Goal: Task Accomplishment & Management: Use online tool/utility

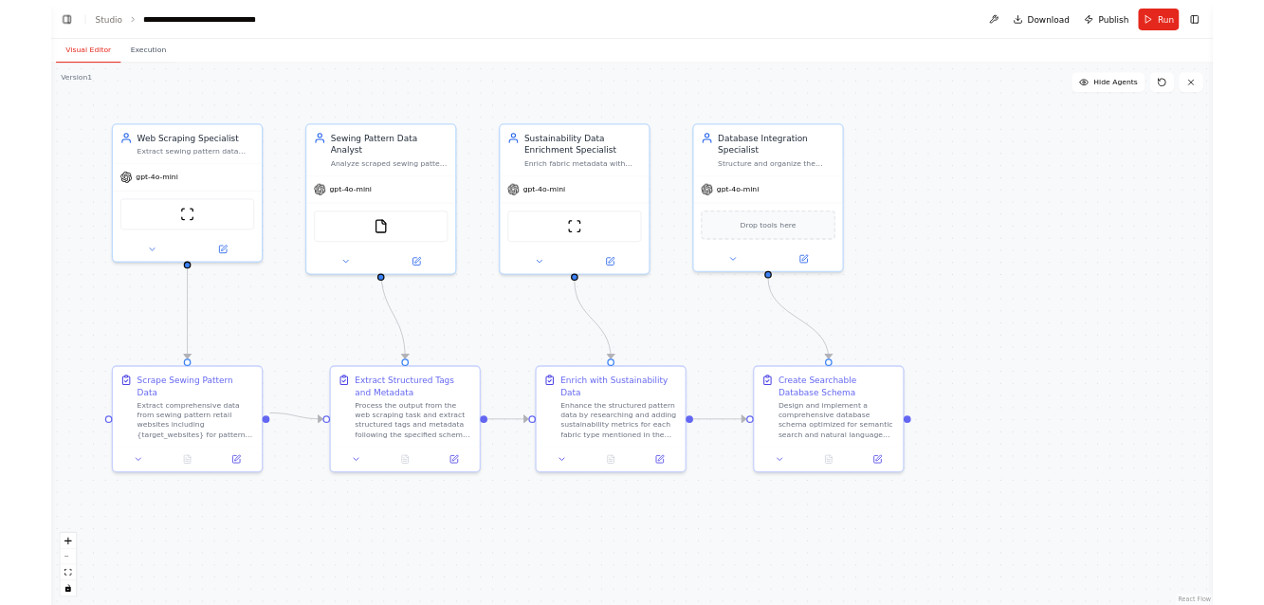
scroll to position [19347, 0]
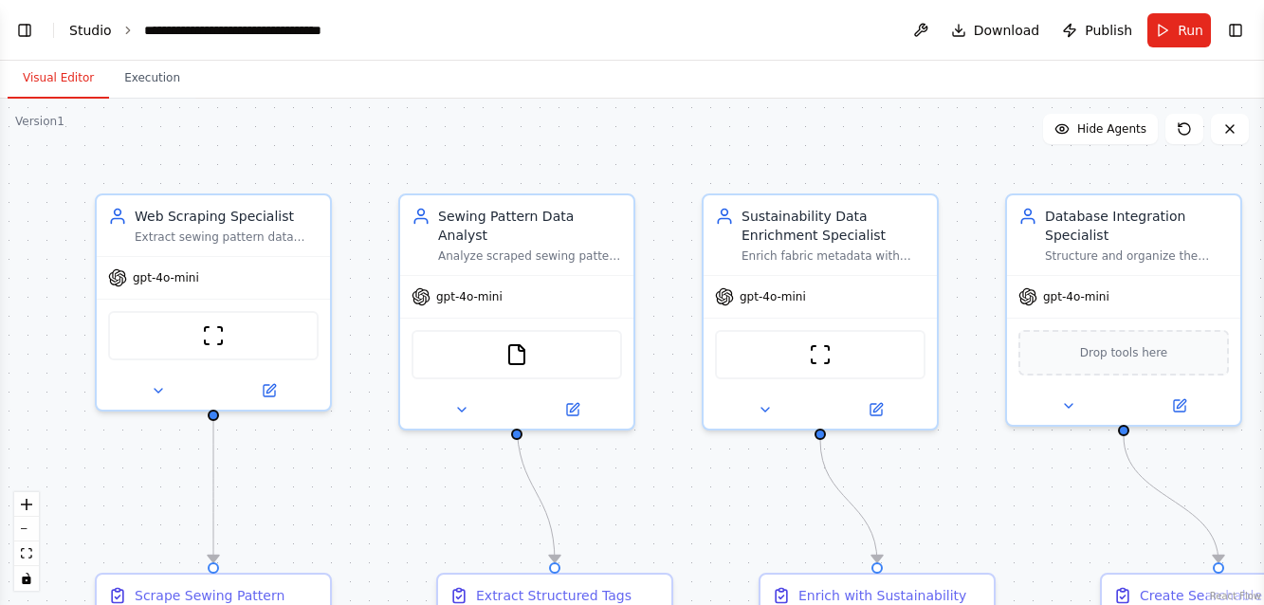
click at [89, 35] on link "Studio" at bounding box center [90, 30] width 43 height 15
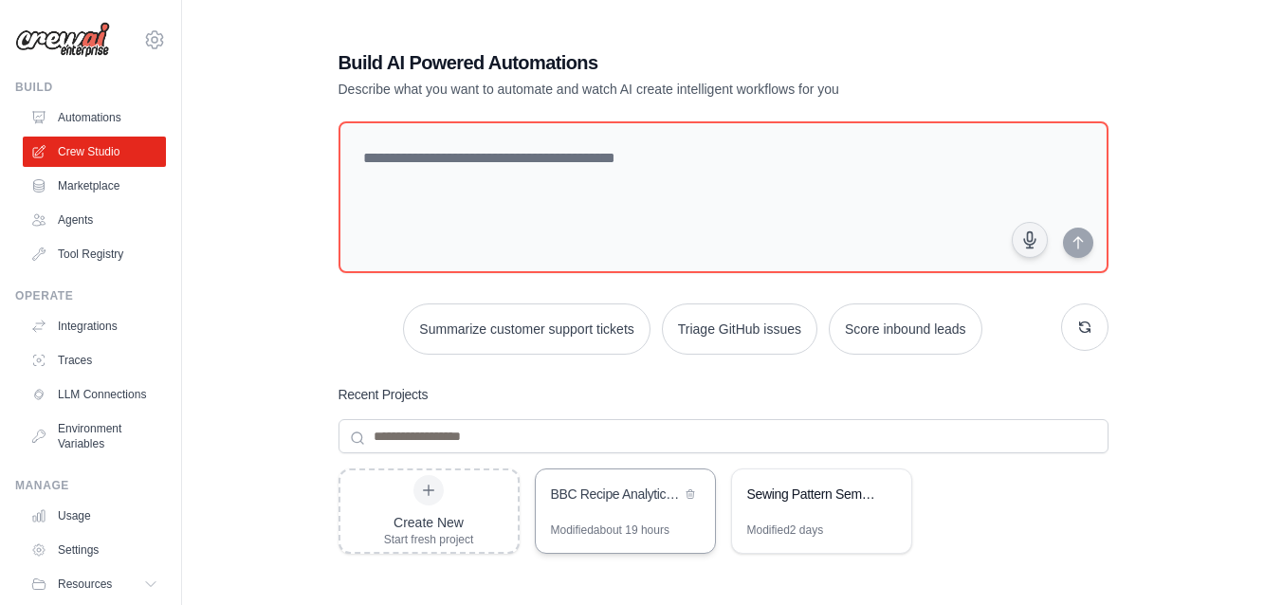
click at [597, 487] on div "BBC Recipe Analytics & Visualization Engine" at bounding box center [616, 494] width 130 height 19
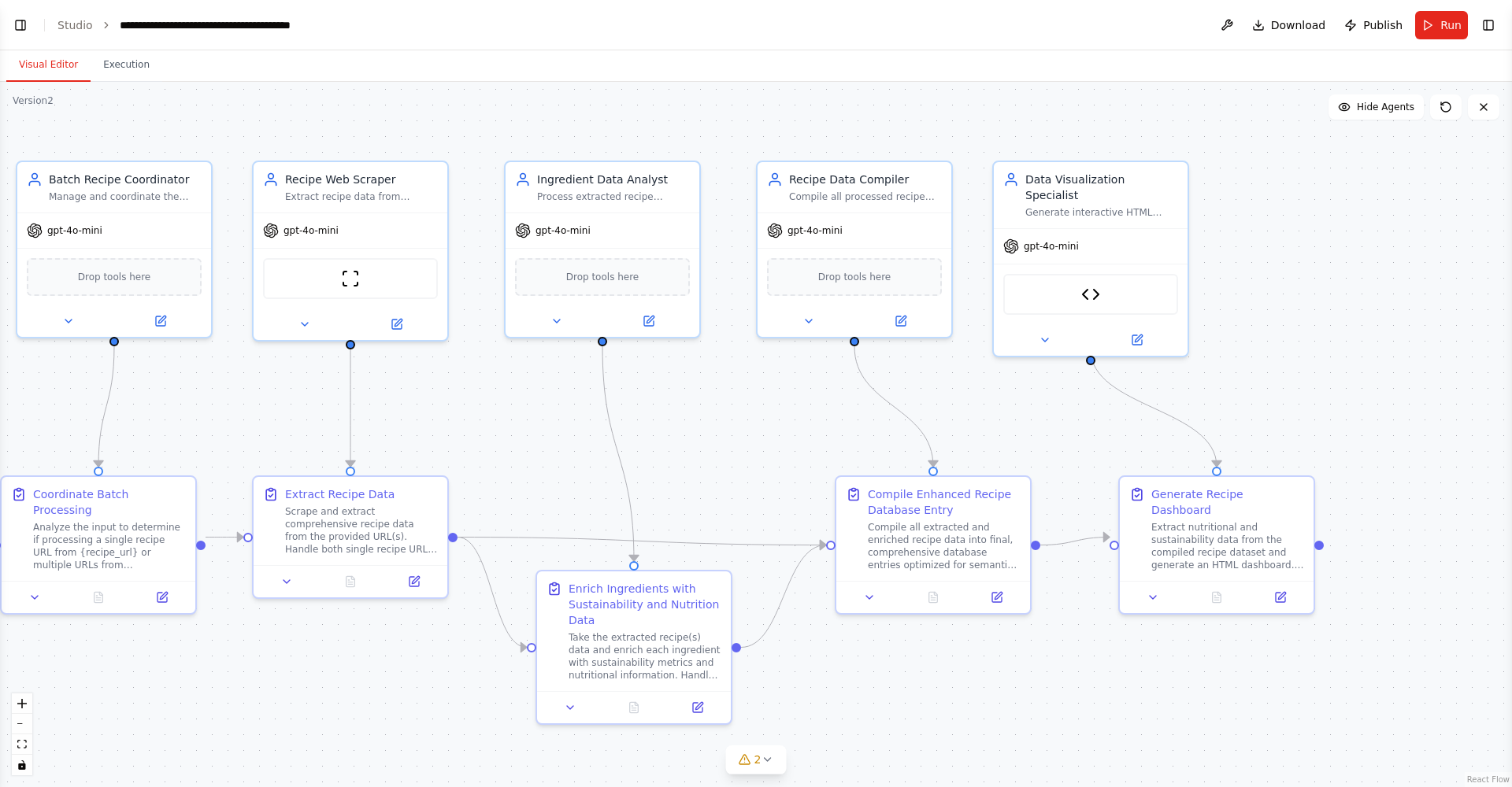
scroll to position [17890, 0]
click at [76, 24] on link "Studio" at bounding box center [75, 25] width 36 height 12
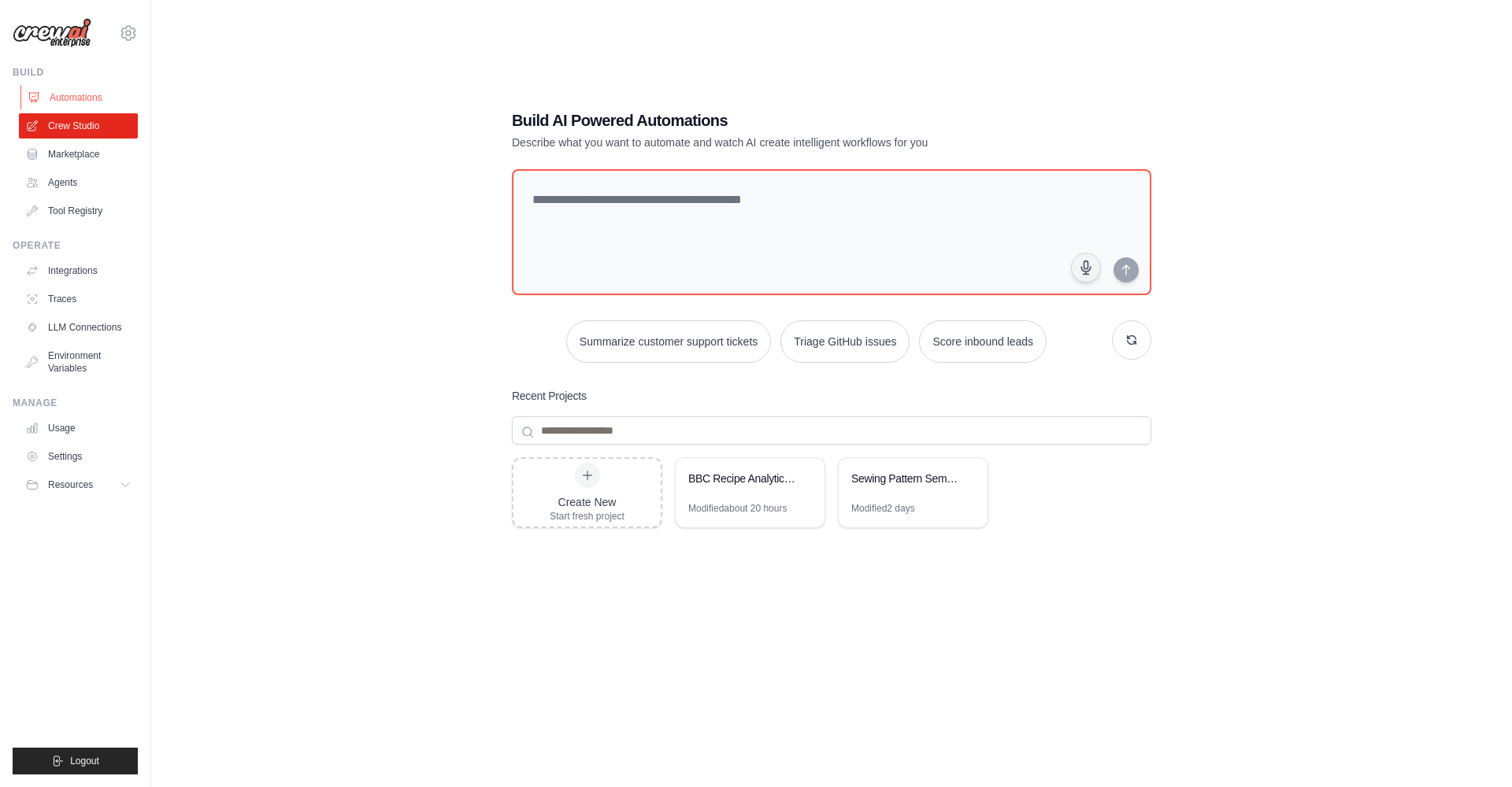
click at [69, 97] on link "Automations" at bounding box center [80, 97] width 119 height 25
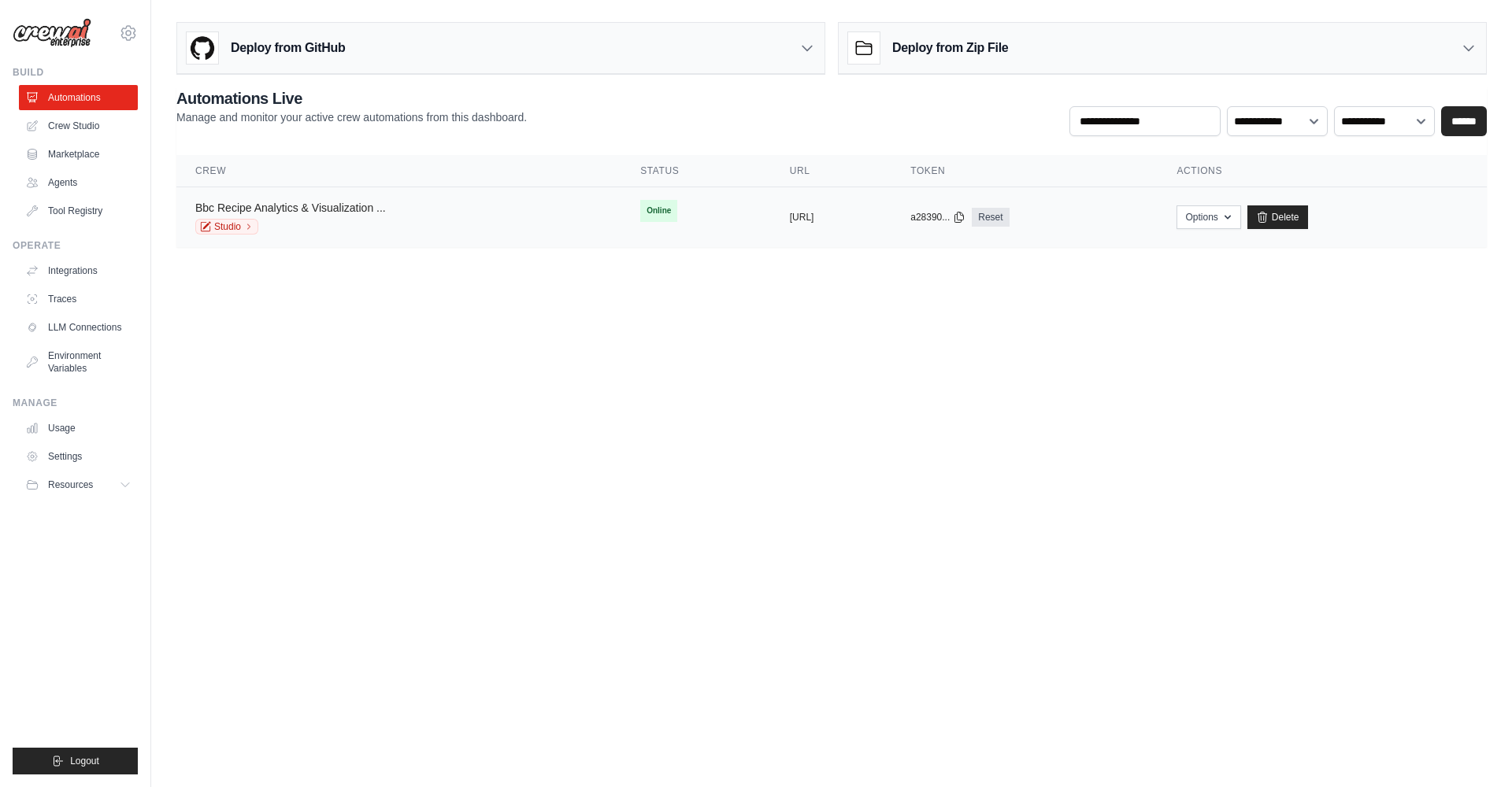
click at [321, 209] on link "Bbc Recipe Analytics & Visualization ..." at bounding box center [291, 208] width 191 height 12
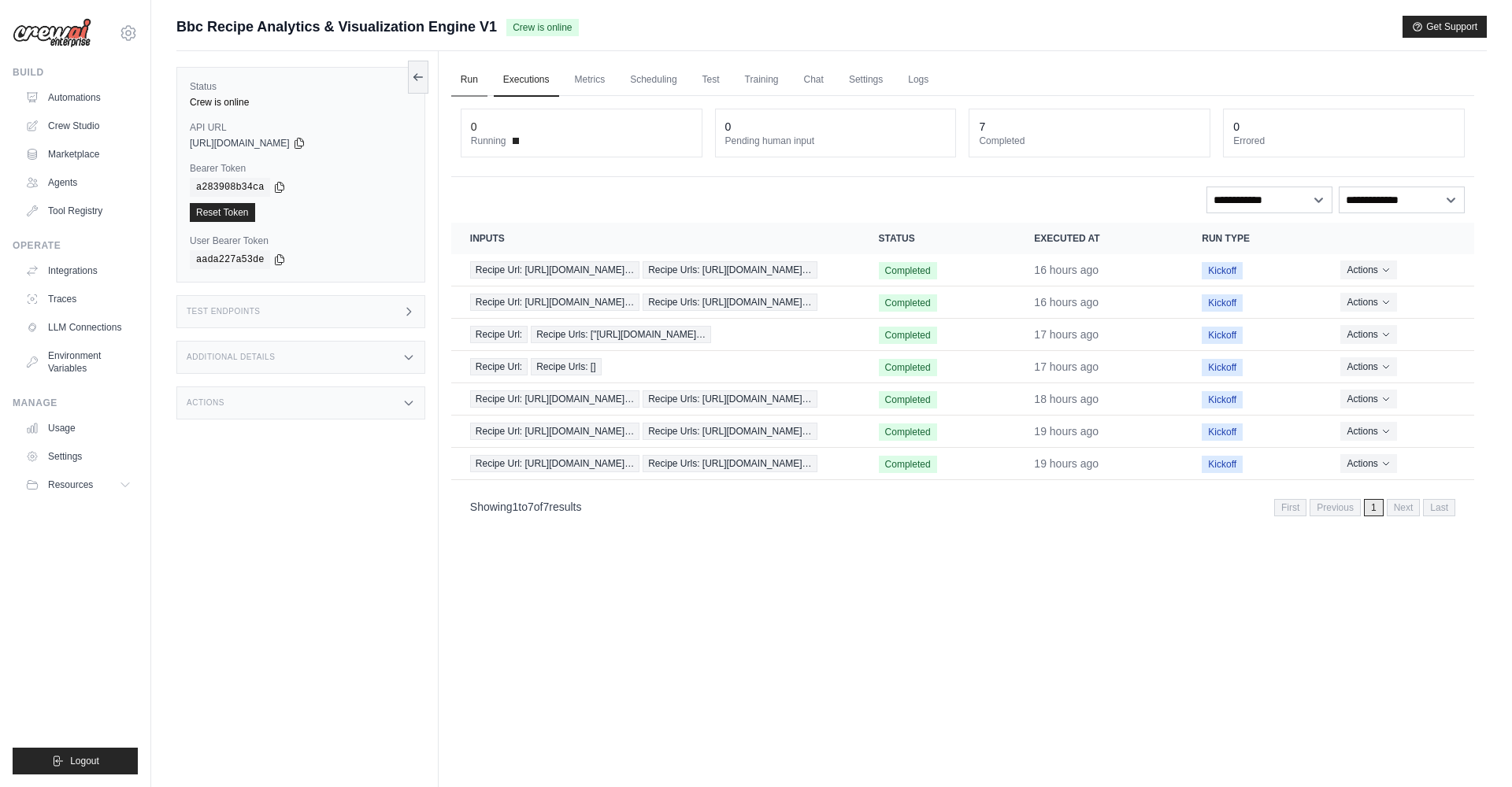
click at [466, 81] on link "Run" at bounding box center [469, 81] width 37 height 33
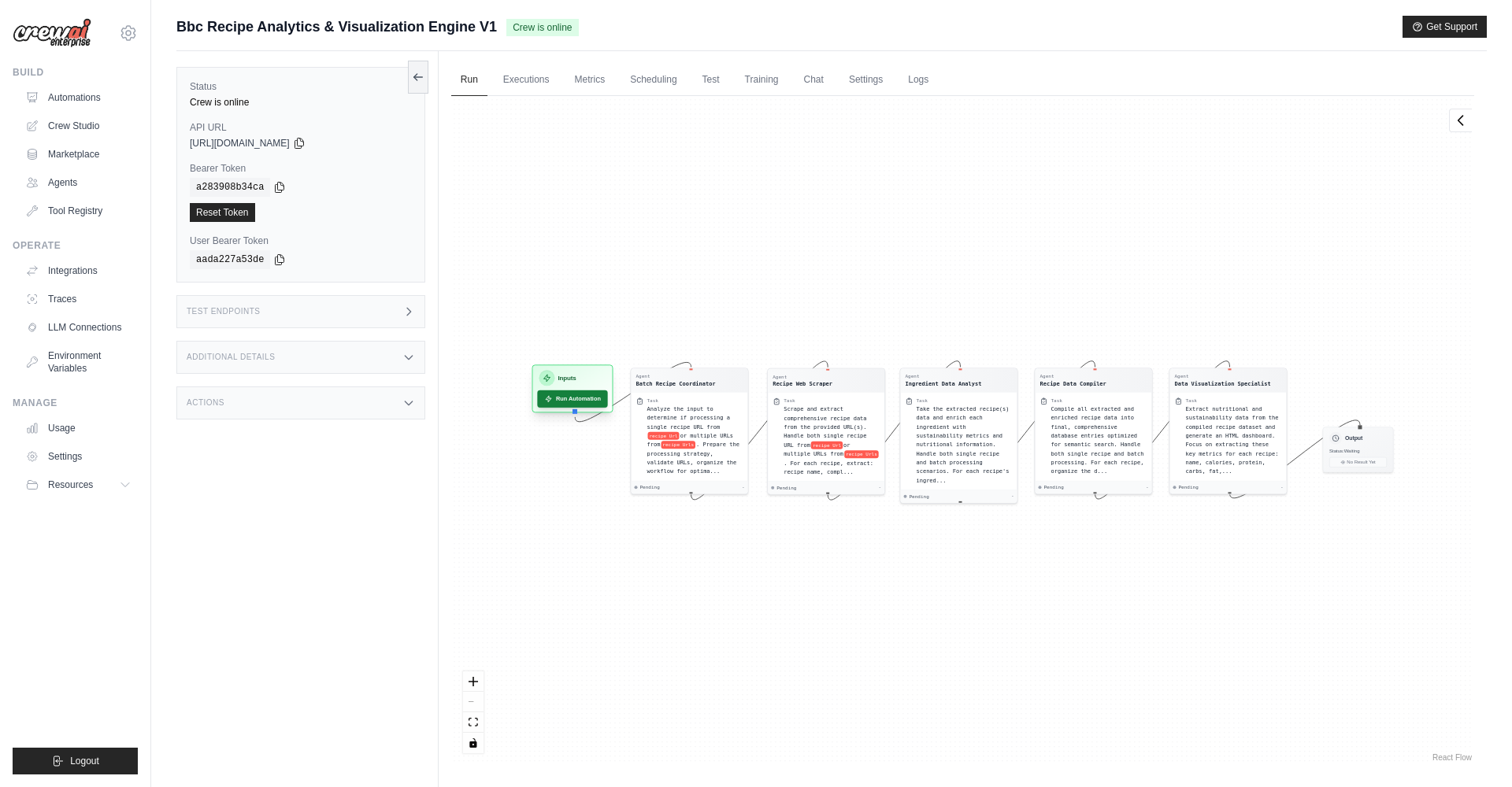
click at [567, 402] on button "Run Automation" at bounding box center [572, 398] width 70 height 17
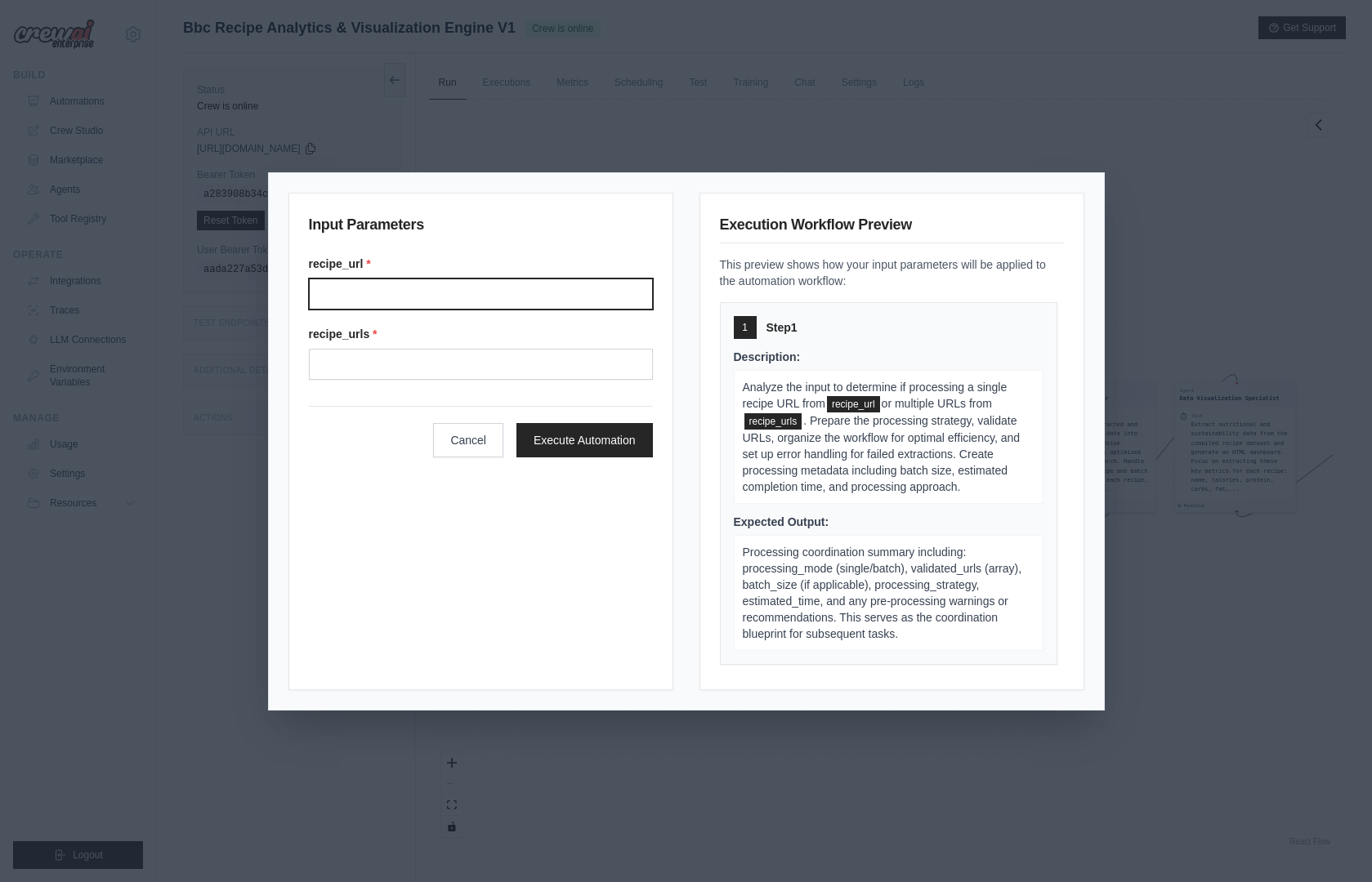
click at [376, 293] on input "Recipe url" at bounding box center [480, 294] width 344 height 31
paste input "**********"
type input "**********"
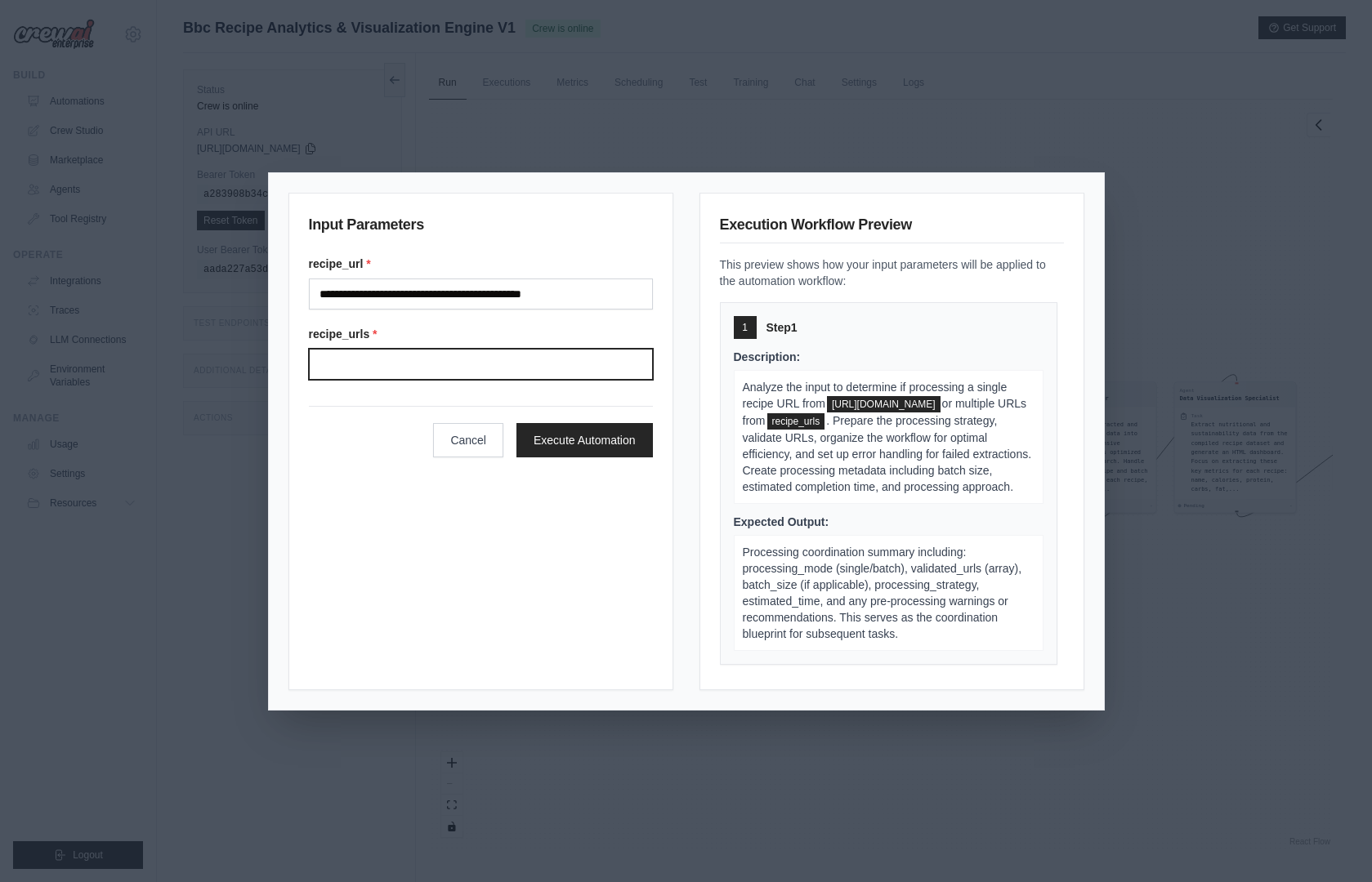
click at [396, 370] on input "Recipe urls" at bounding box center [480, 364] width 344 height 31
paste input "**********"
type input "**********"
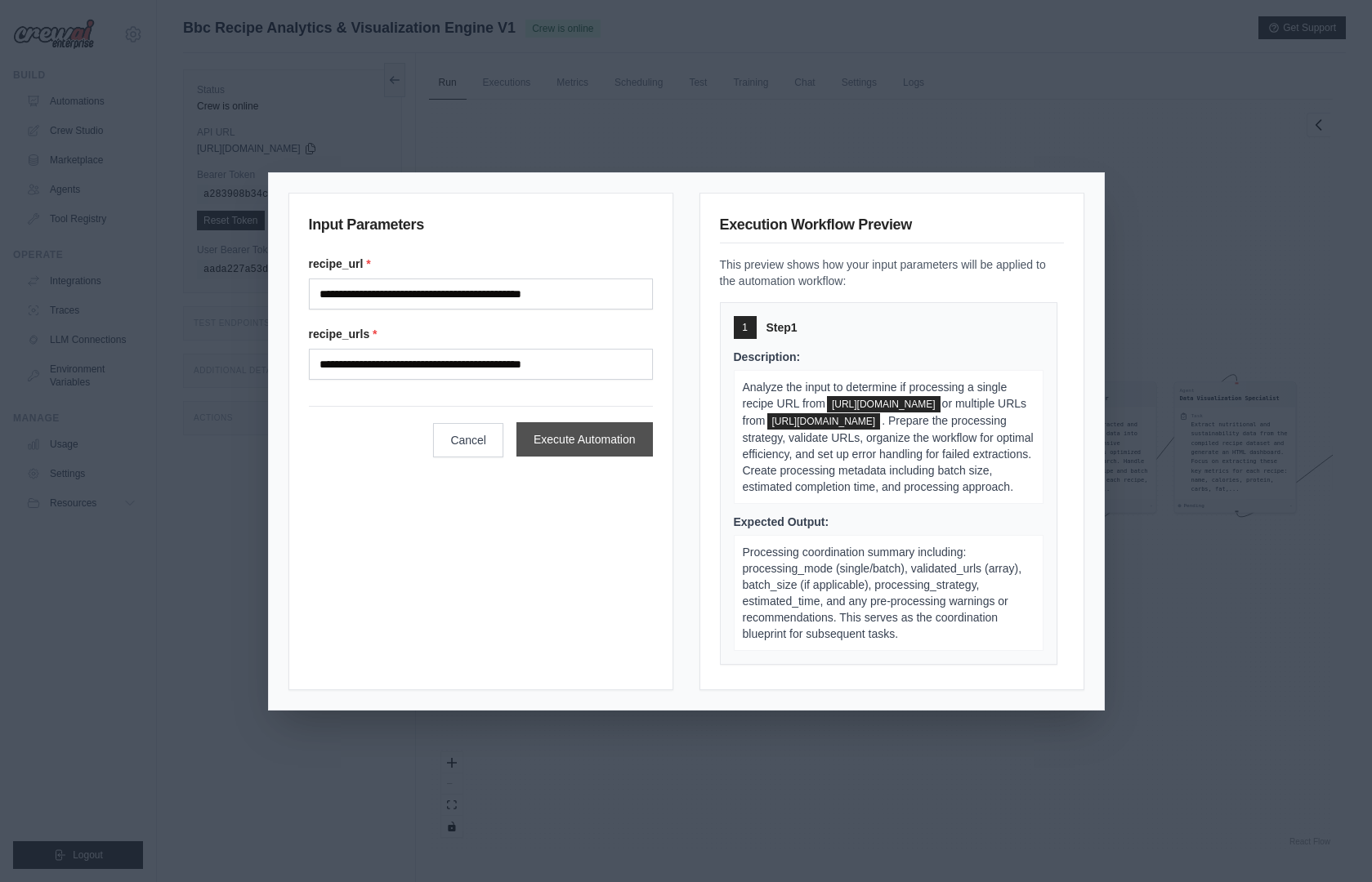
click at [589, 435] on button "Execute Automation" at bounding box center [584, 439] width 136 height 34
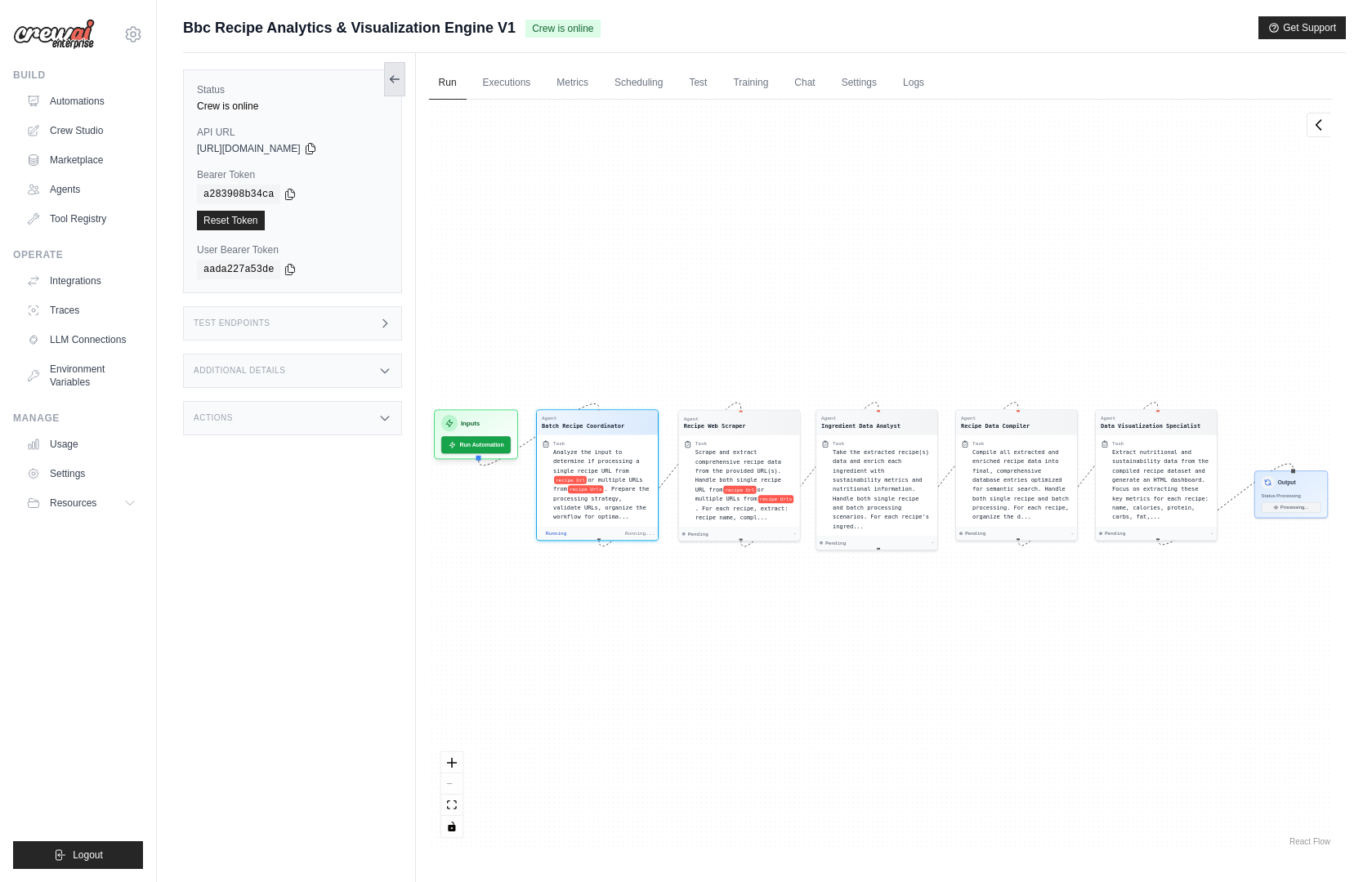
click at [391, 78] on icon at bounding box center [391, 79] width 3 height 7
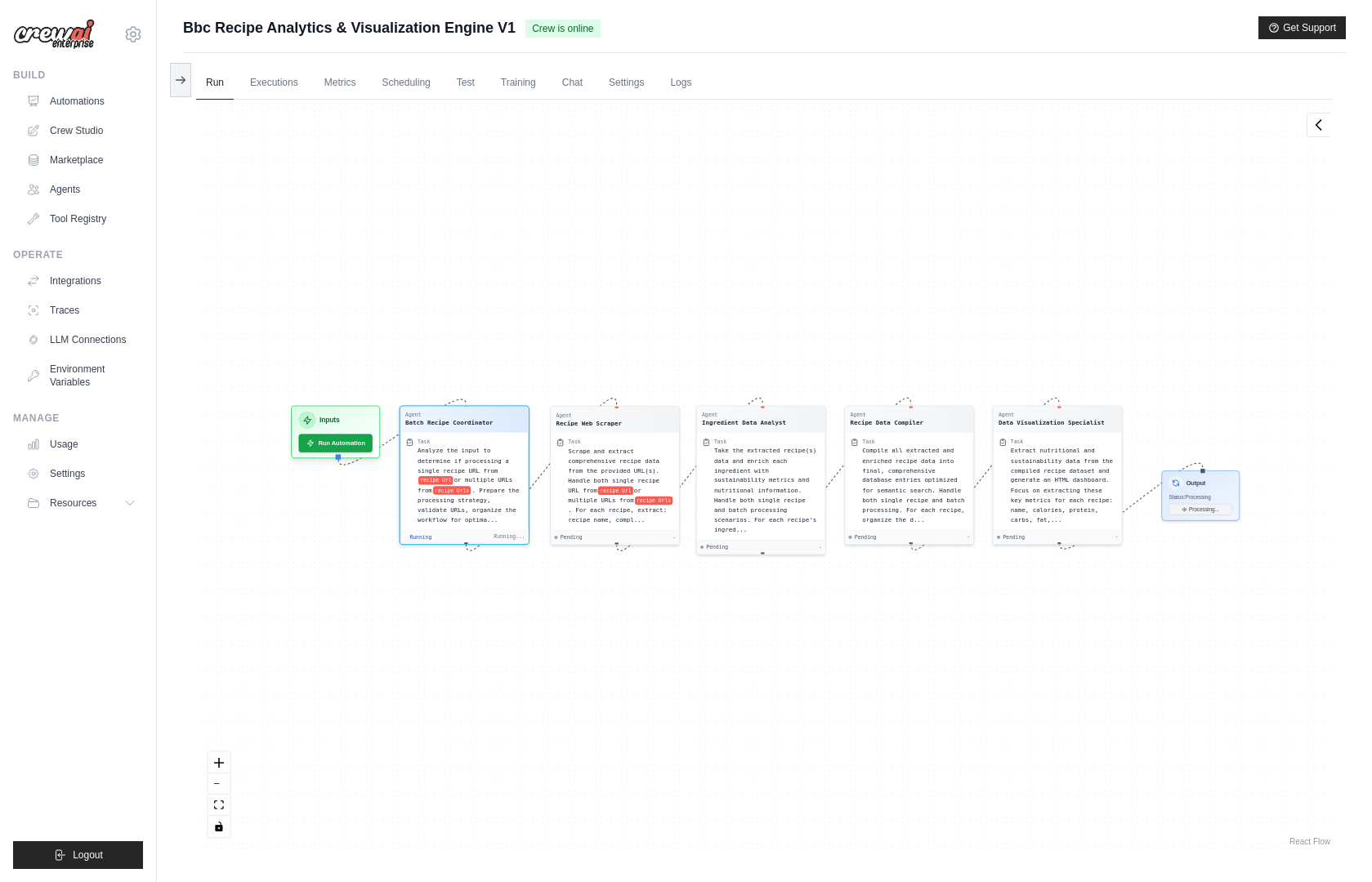
scroll to position [25, 0]
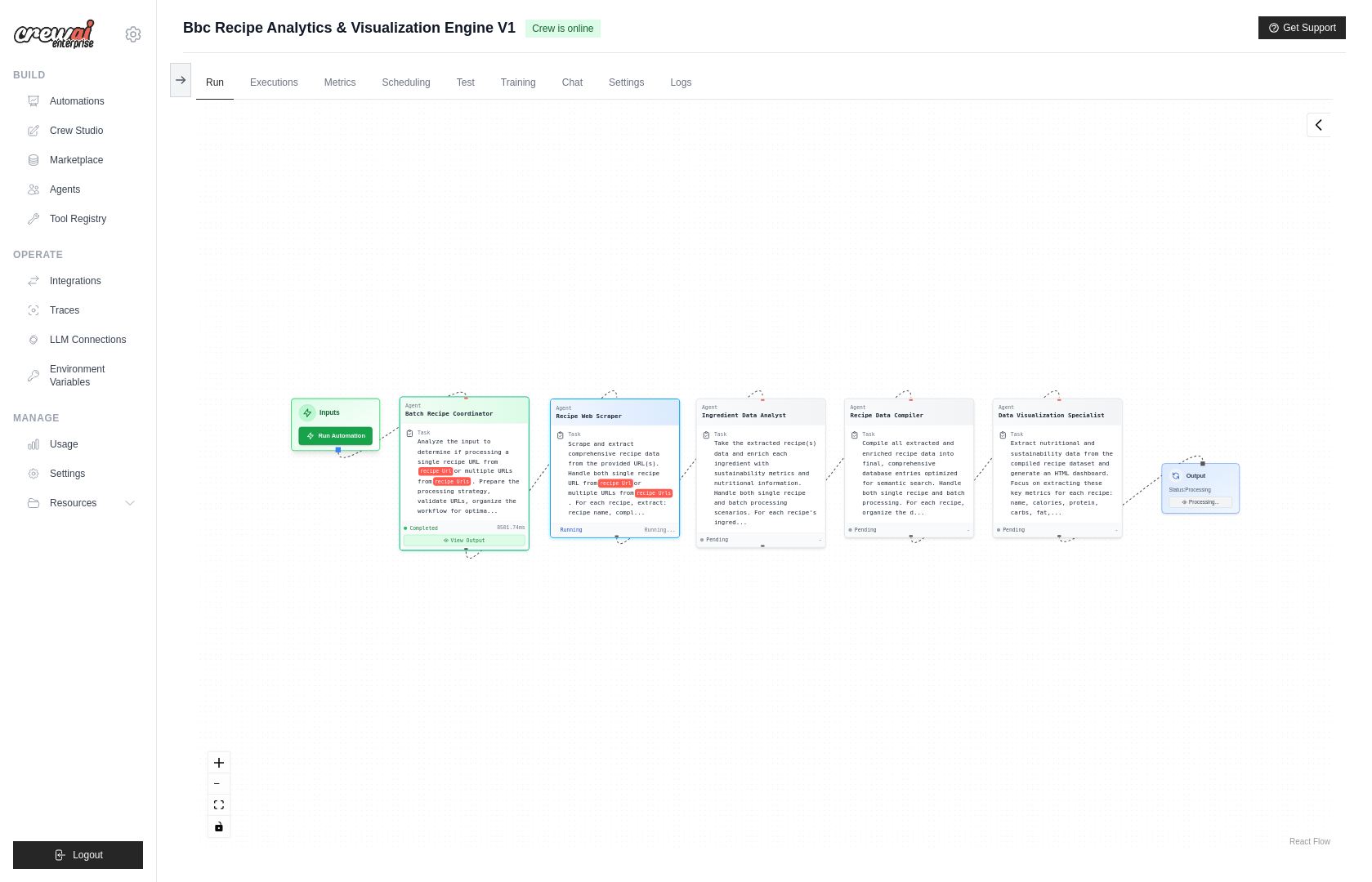
click at [471, 539] on button "View Output" at bounding box center [464, 540] width 122 height 11
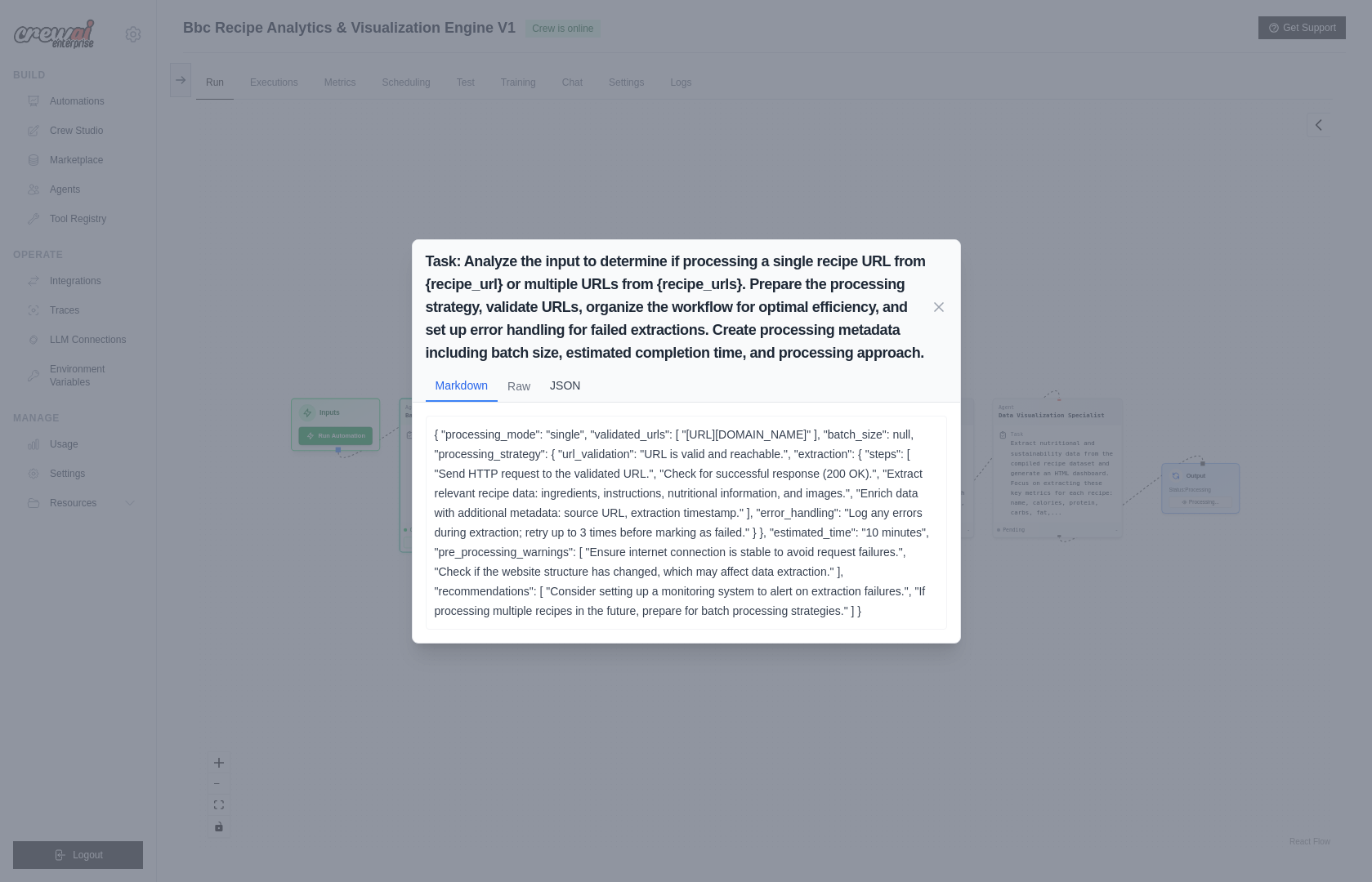
click at [570, 391] on button "JSON" at bounding box center [565, 386] width 50 height 31
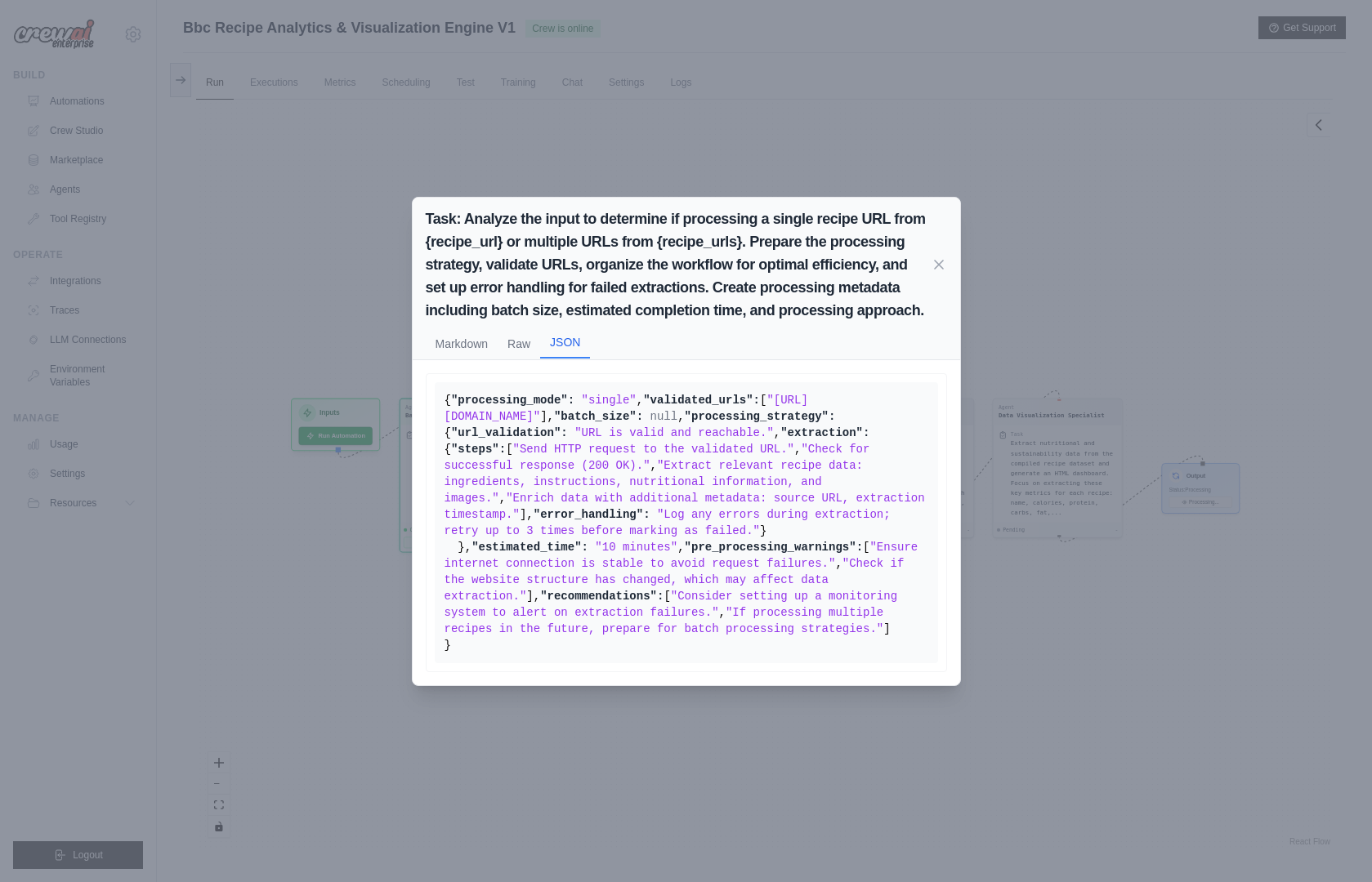
scroll to position [242, 0]
click at [942, 260] on icon at bounding box center [939, 264] width 8 height 8
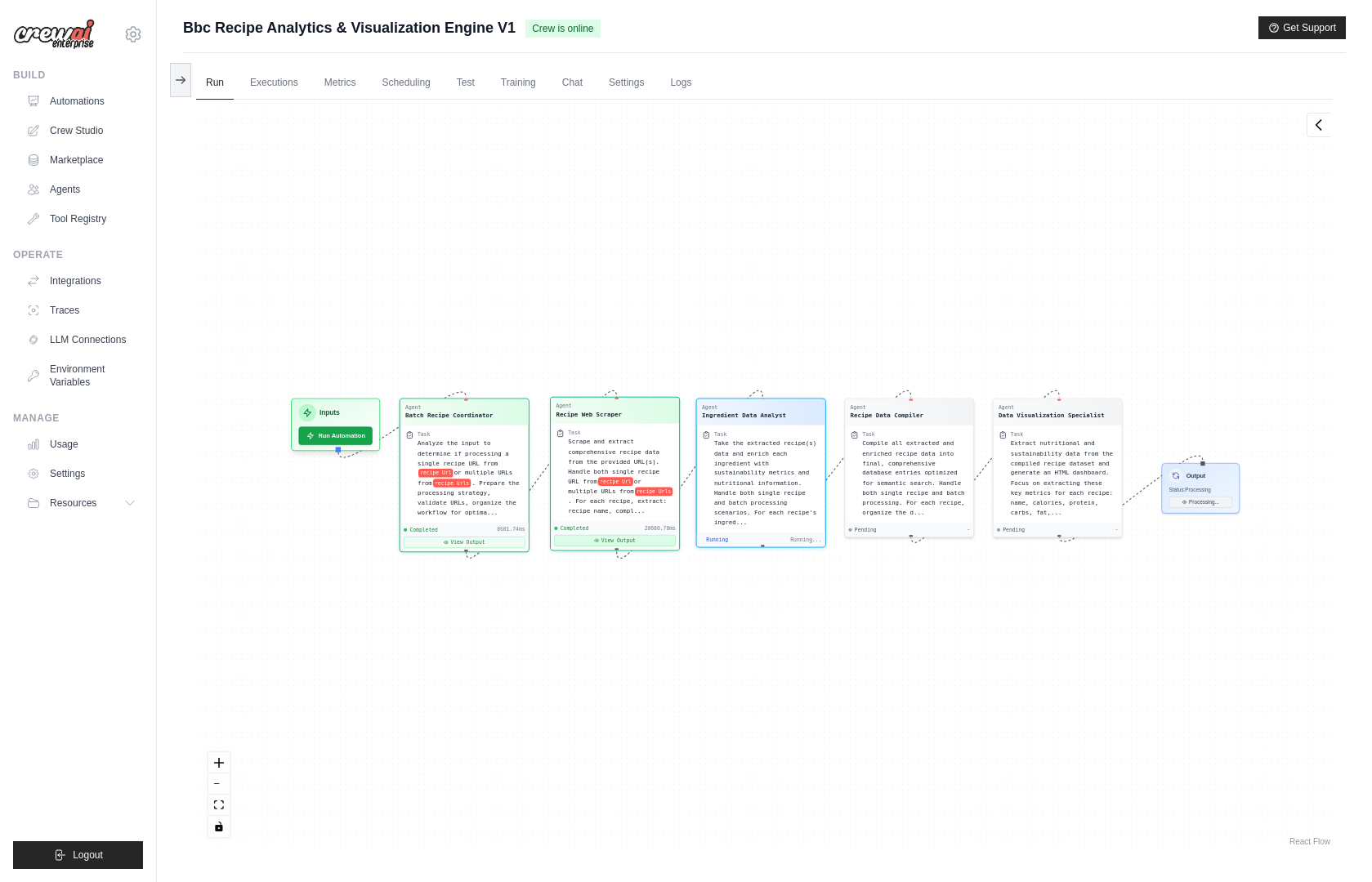
click at [616, 541] on button "View Output" at bounding box center [614, 540] width 122 height 11
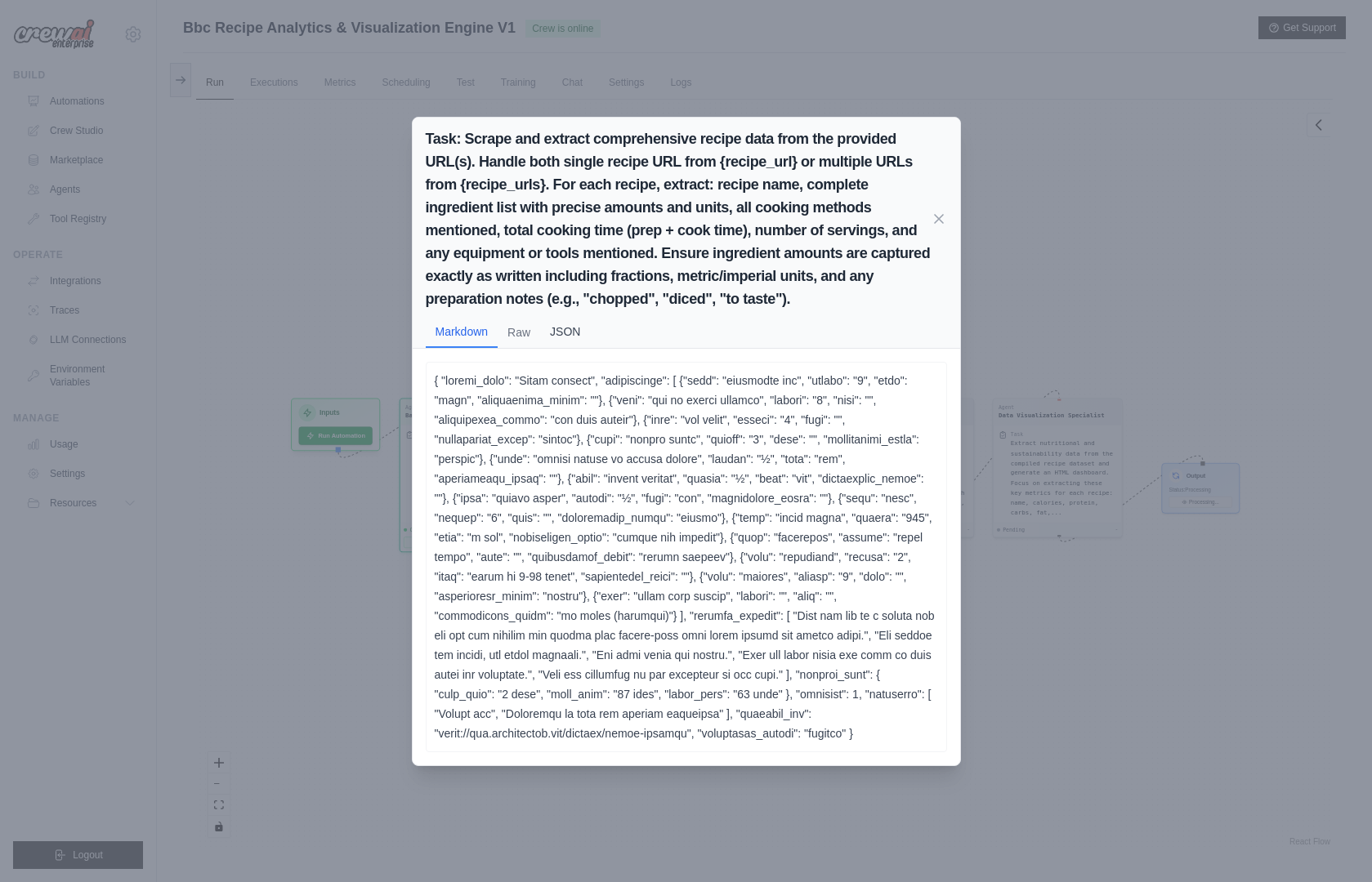
click at [563, 334] on button "JSON" at bounding box center [565, 332] width 50 height 31
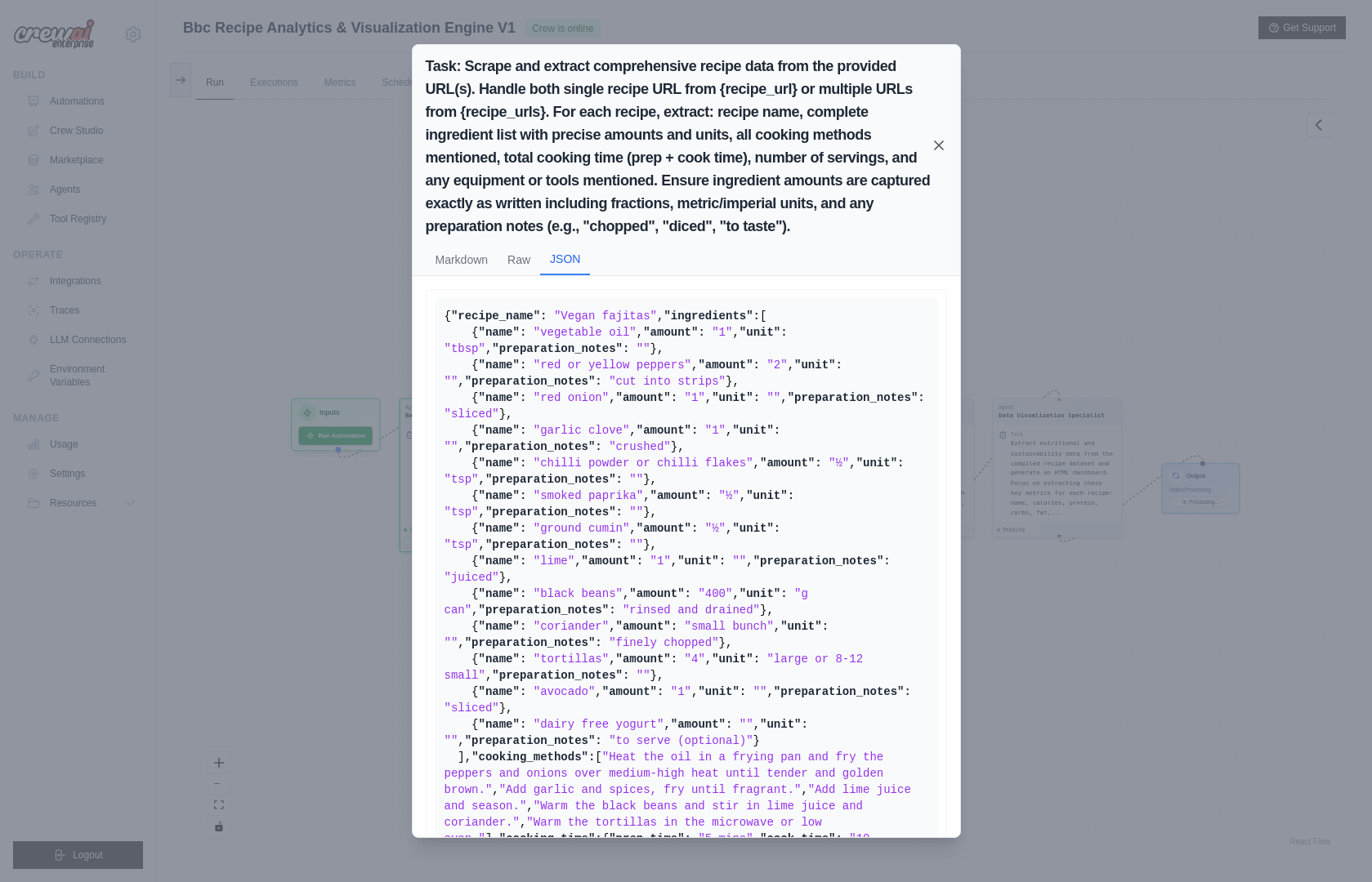
click at [941, 146] on icon at bounding box center [939, 145] width 16 height 16
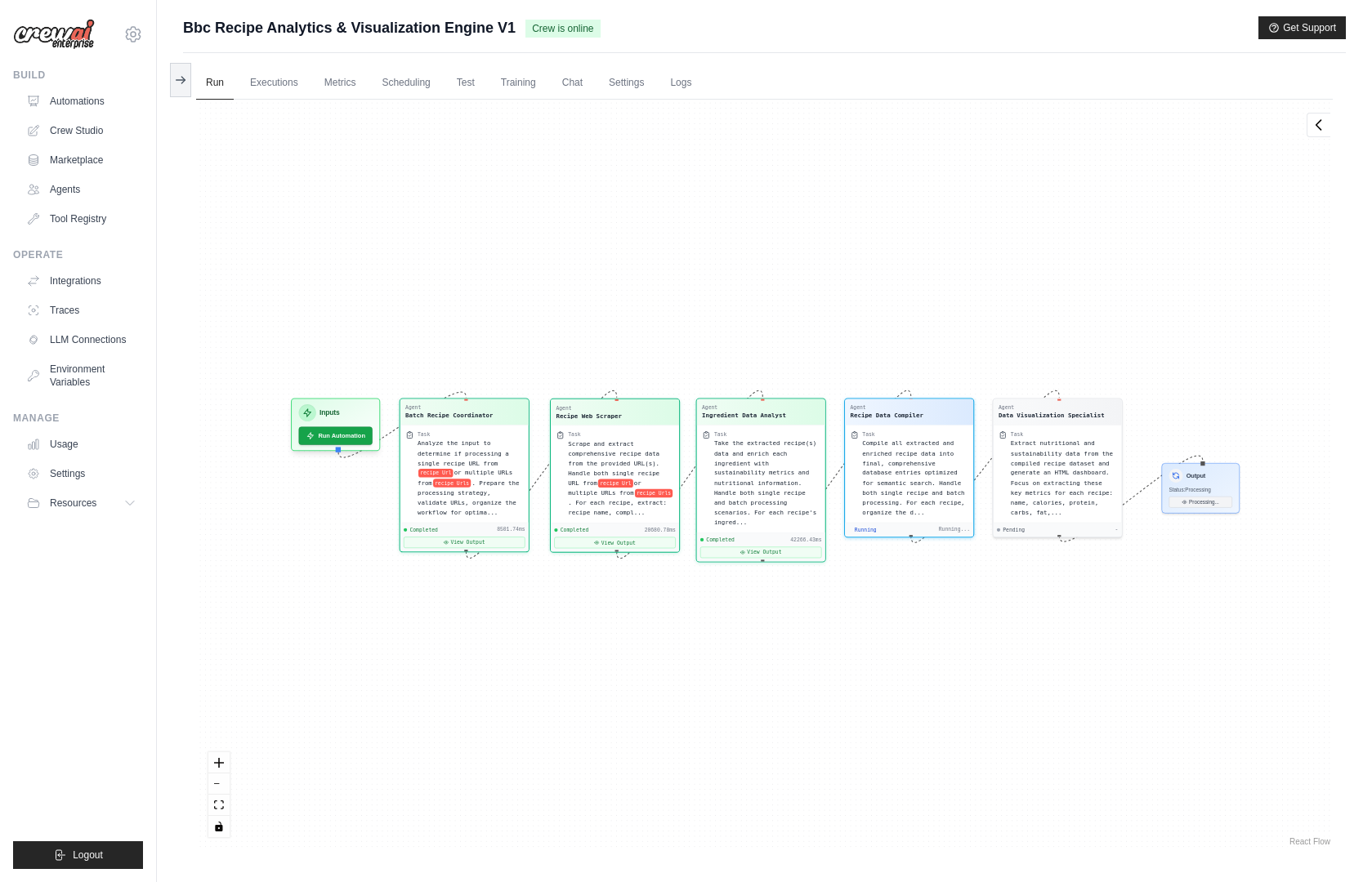
scroll to position [458, 0]
click at [756, 545] on button "View Output" at bounding box center [761, 550] width 122 height 11
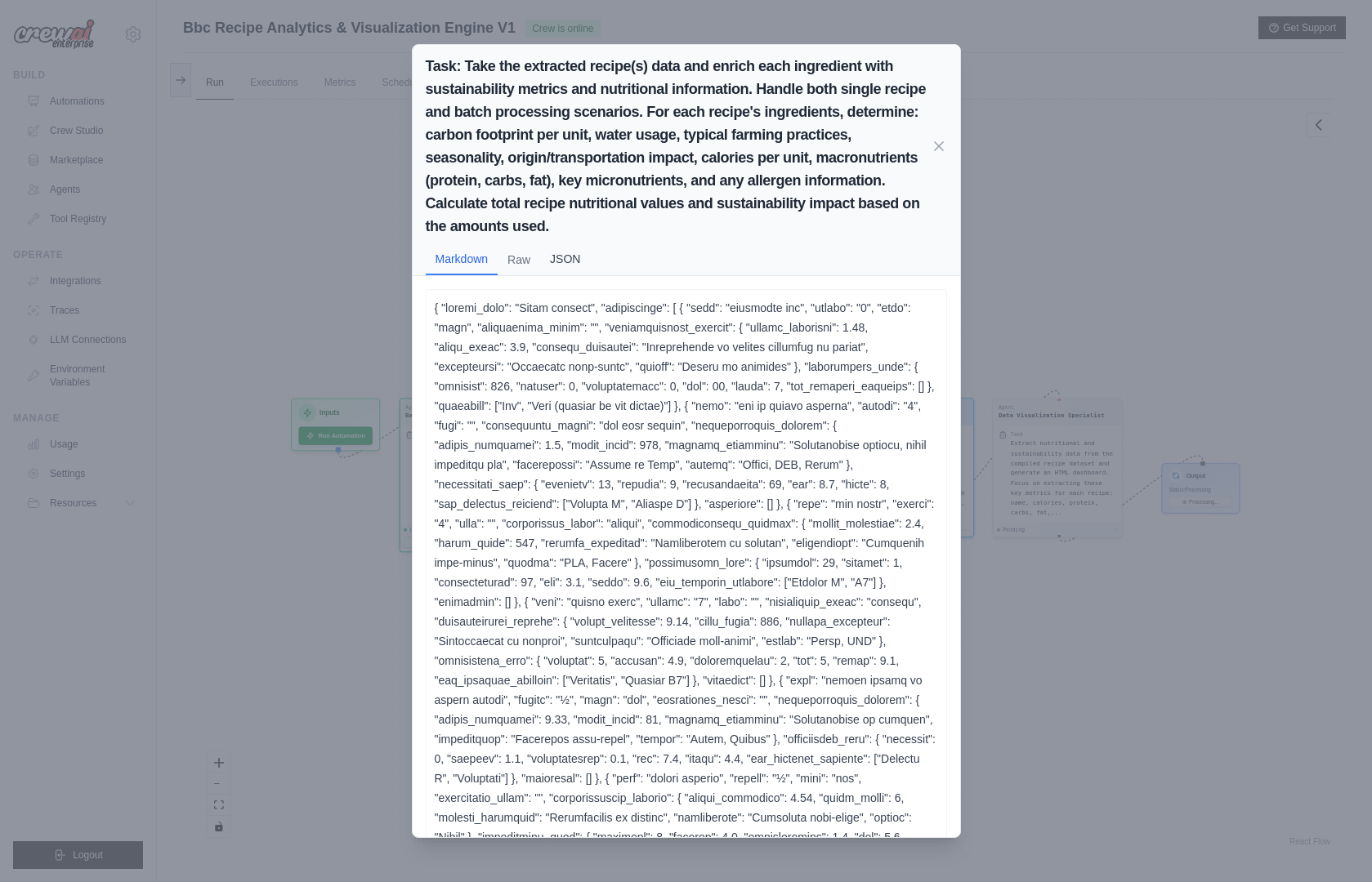
click at [564, 252] on button "JSON" at bounding box center [565, 259] width 50 height 31
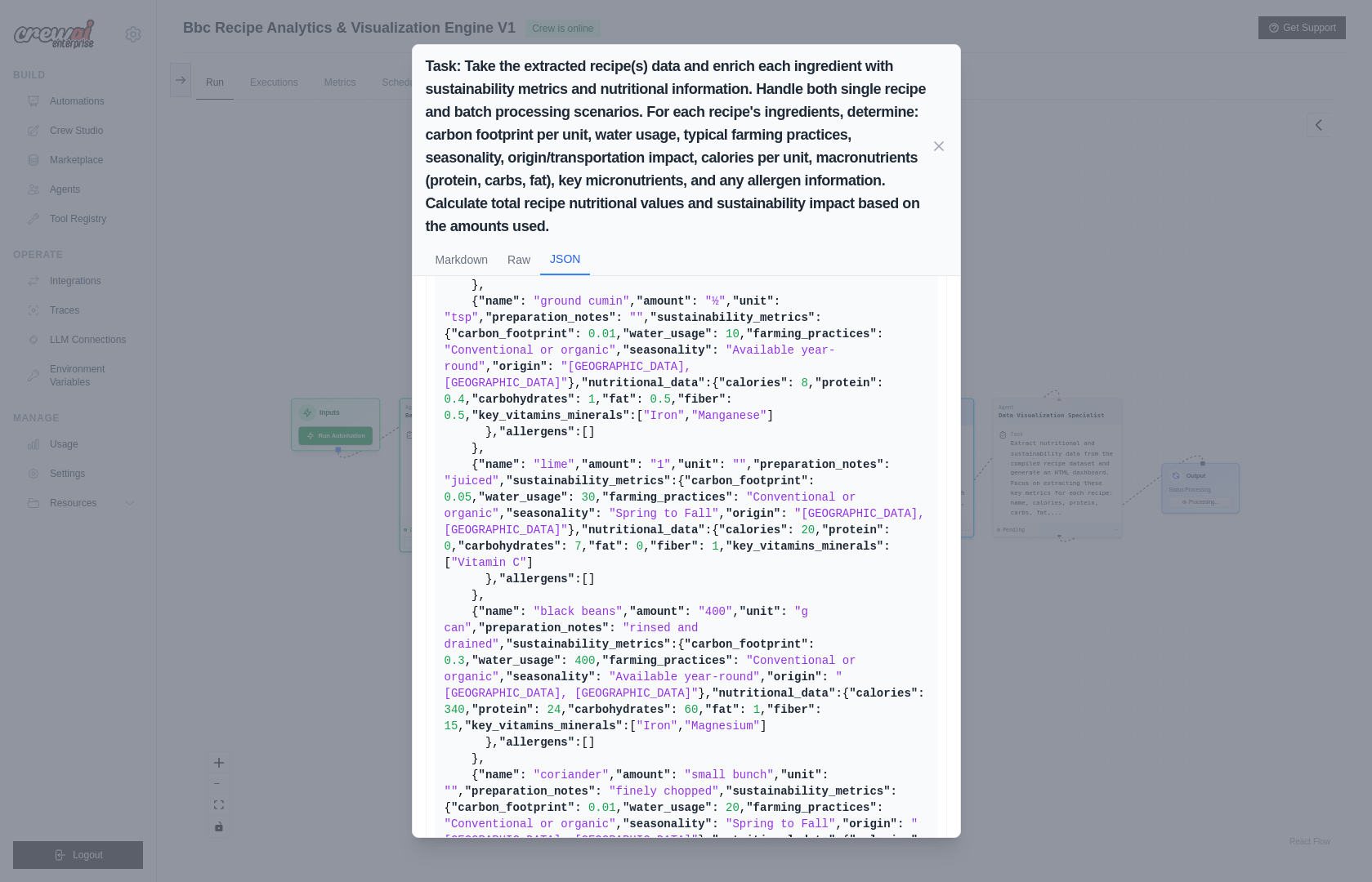
scroll to position [993, 0]
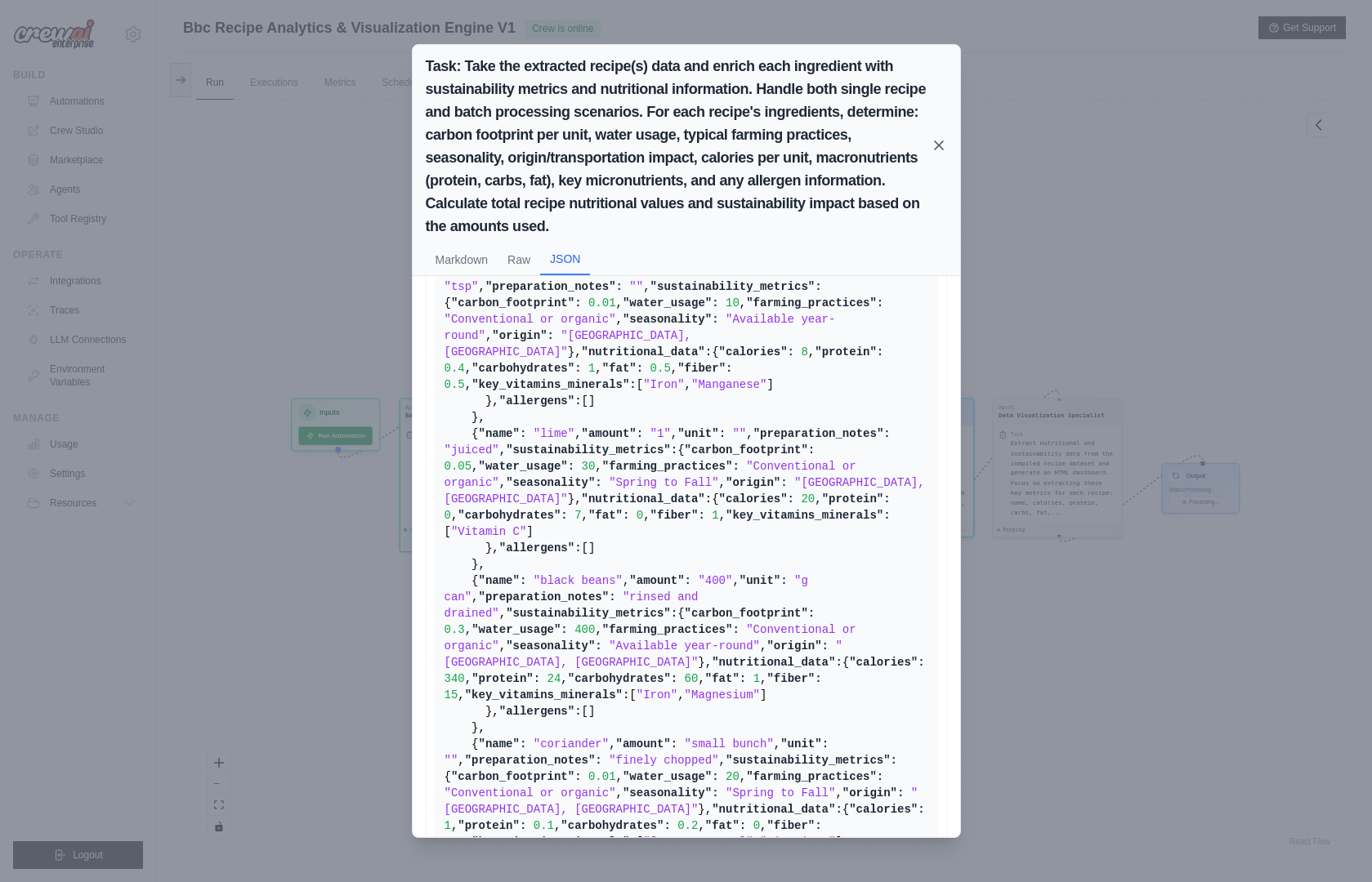
click at [935, 141] on icon at bounding box center [939, 145] width 8 height 8
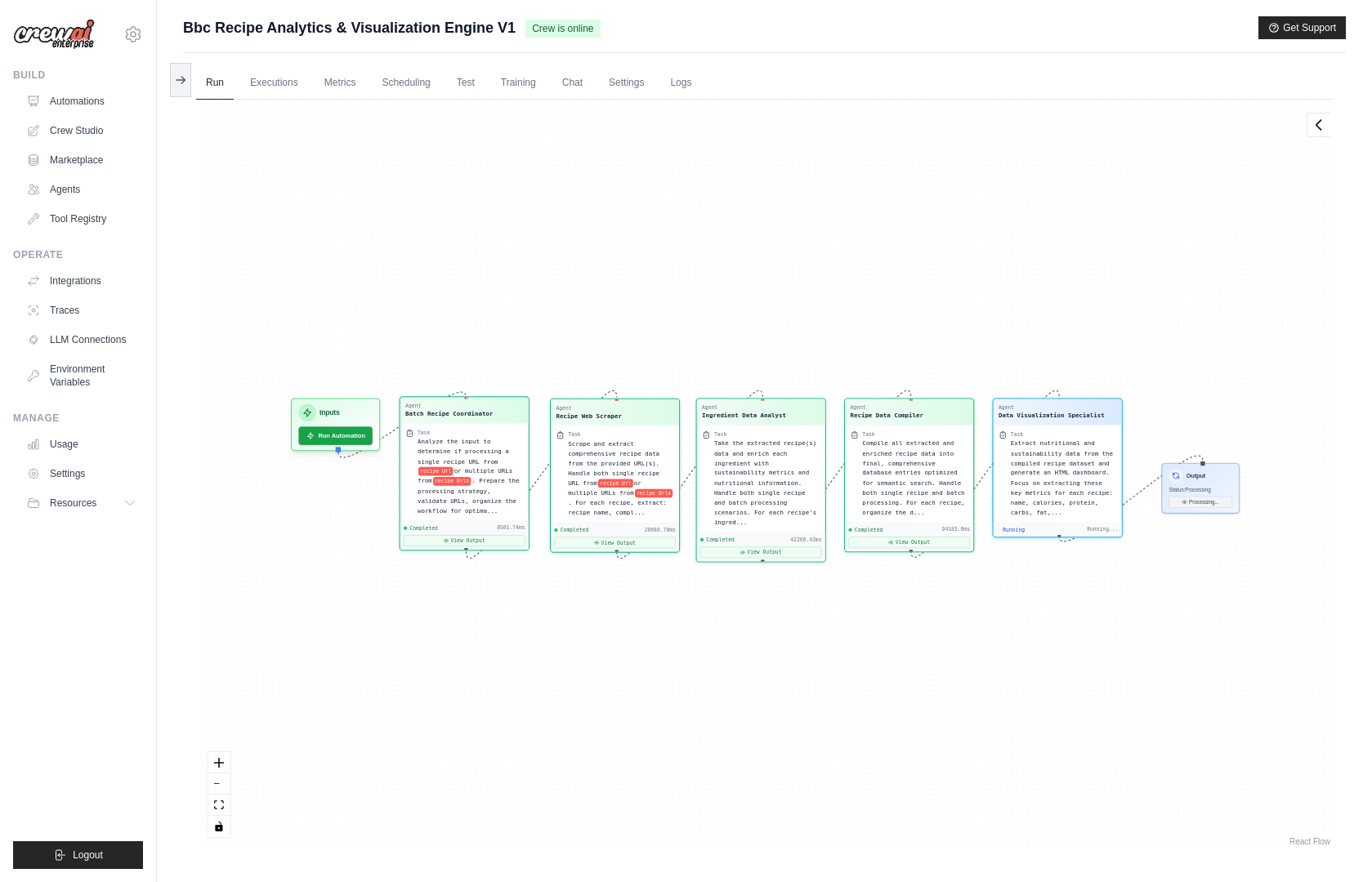
scroll to position [674, 0]
click at [902, 535] on button "View Output" at bounding box center [908, 540] width 122 height 11
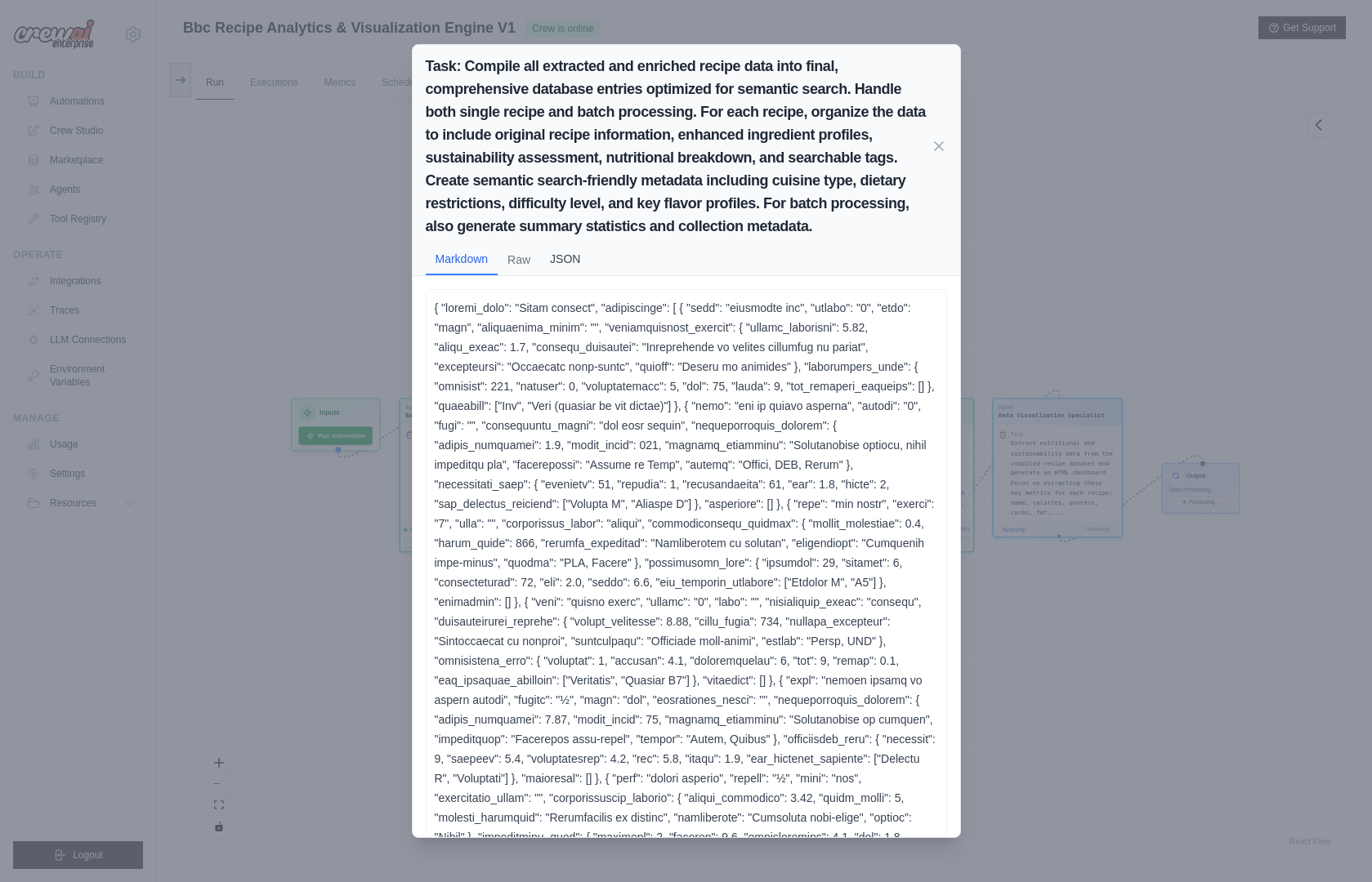
click at [568, 261] on button "JSON" at bounding box center [565, 259] width 50 height 31
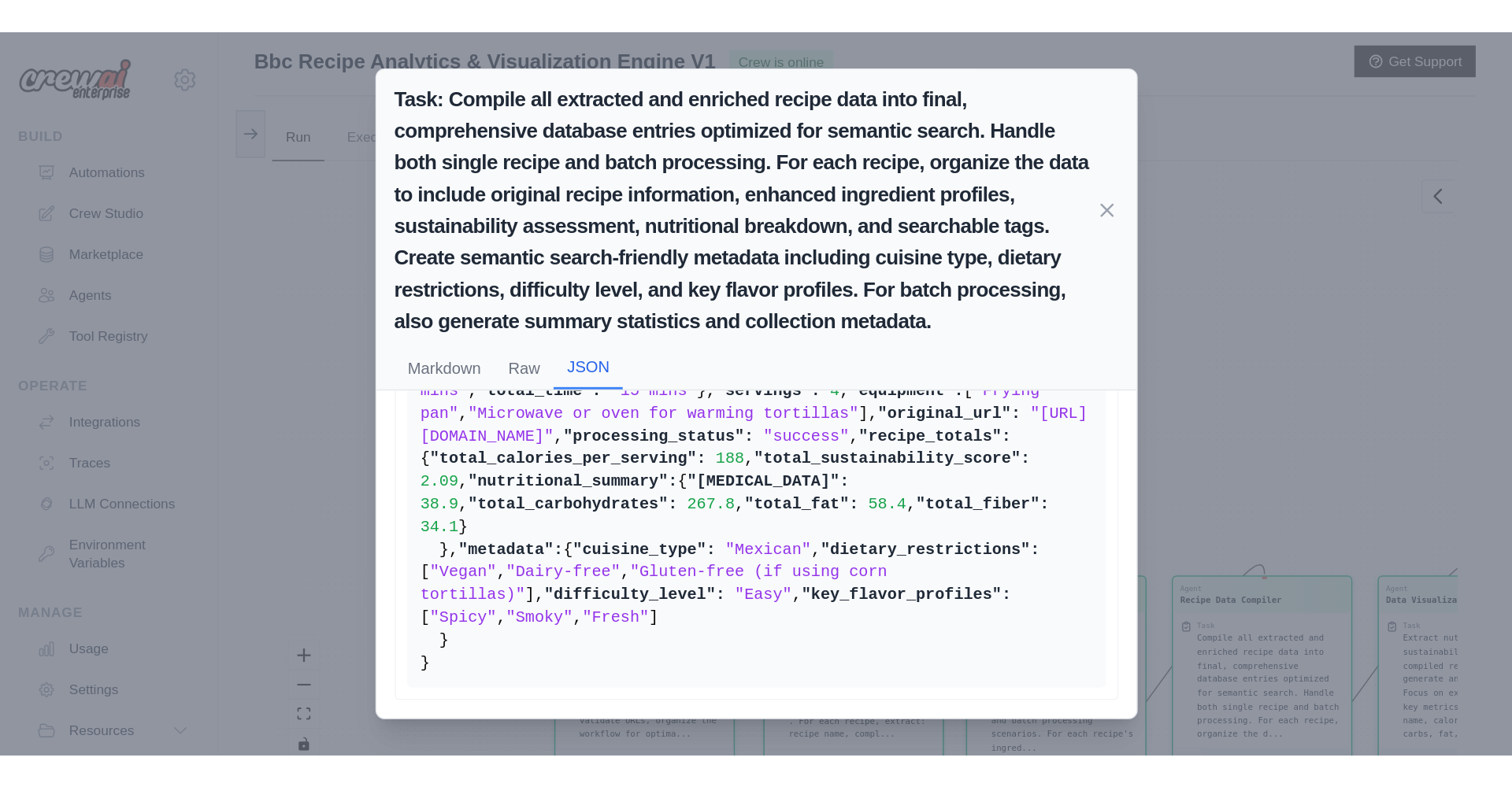
scroll to position [0, 0]
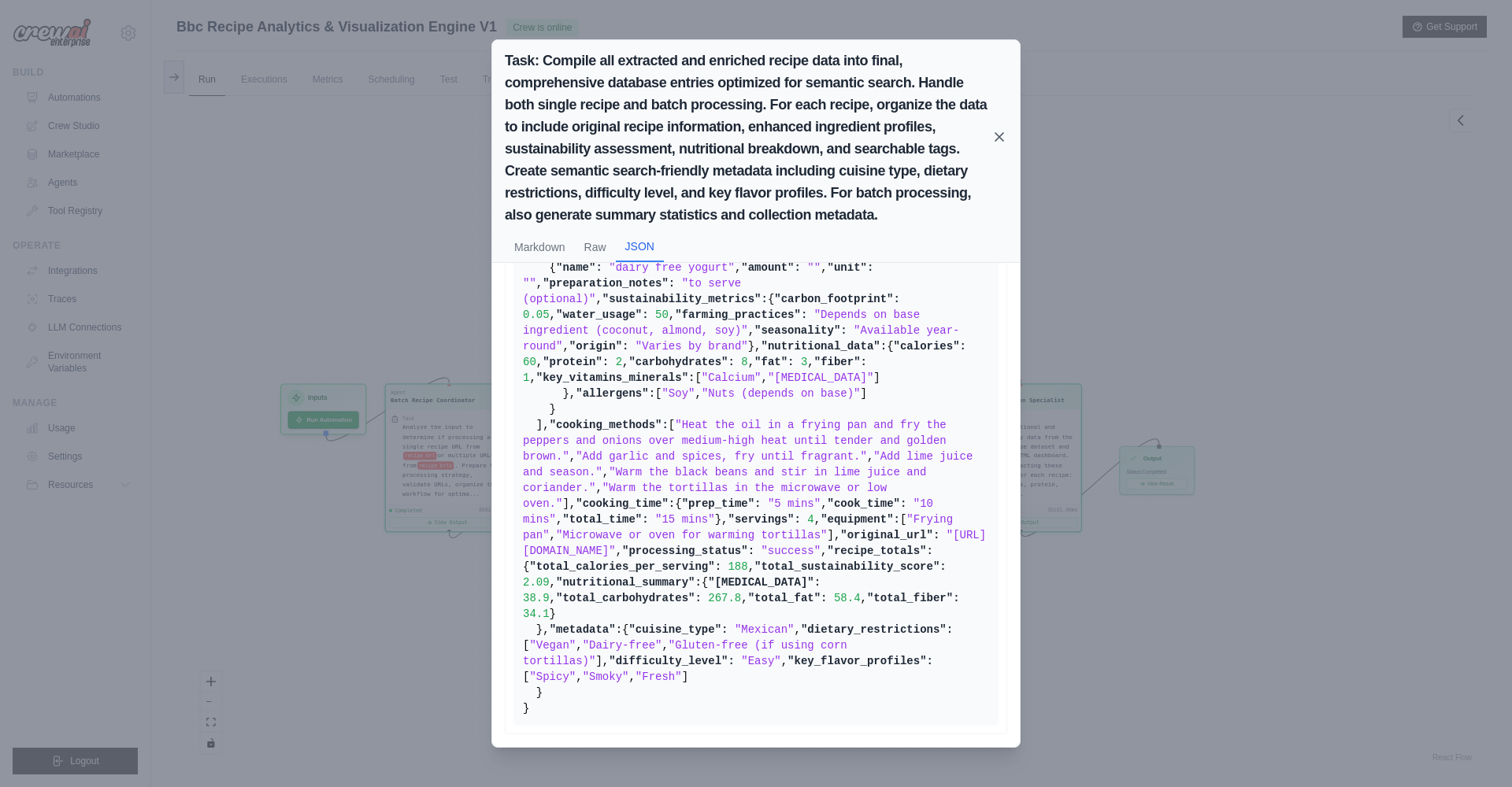
click at [999, 138] on icon at bounding box center [999, 136] width 7 height 7
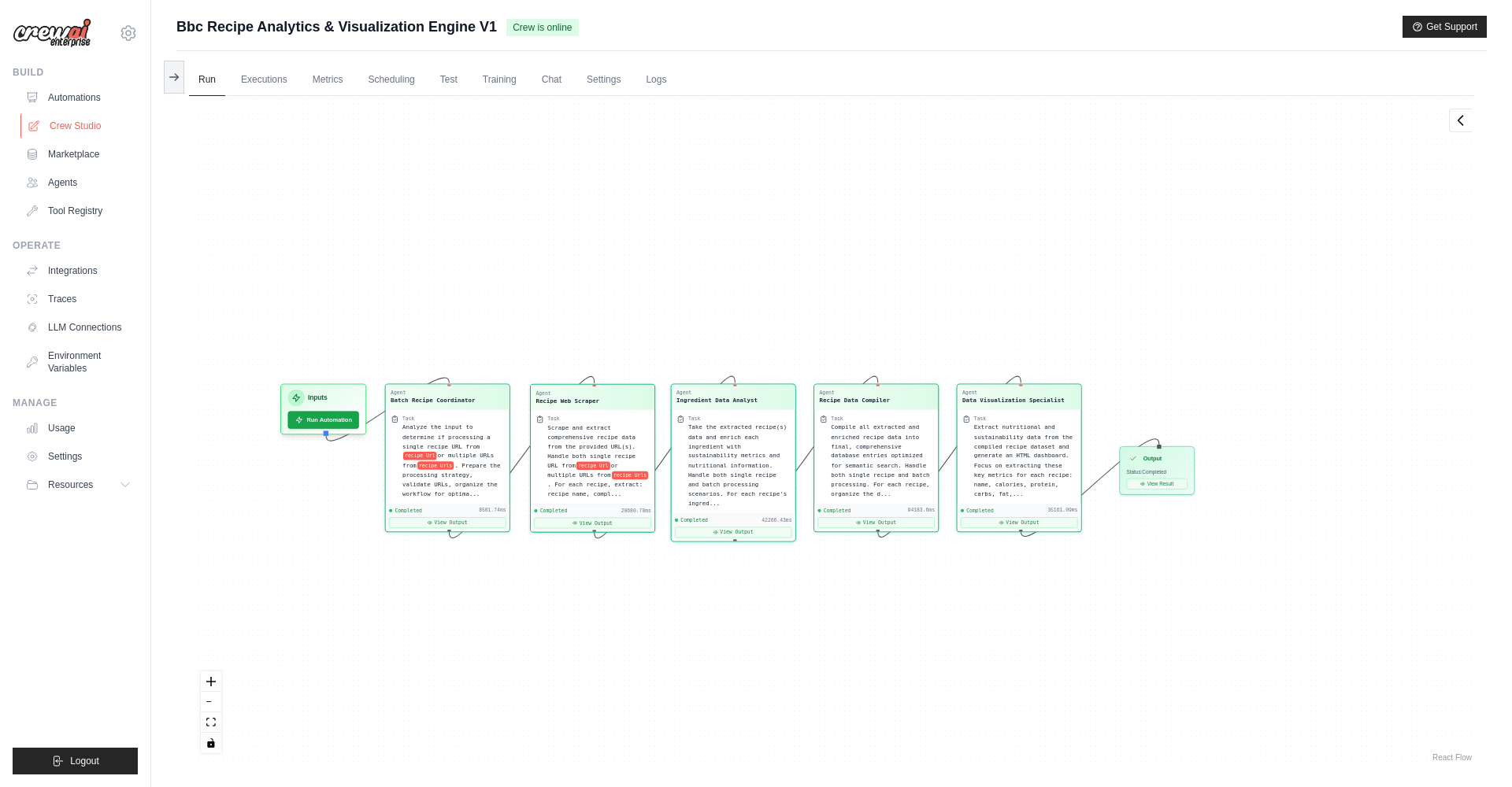
click at [71, 129] on link "Crew Studio" at bounding box center [80, 126] width 119 height 25
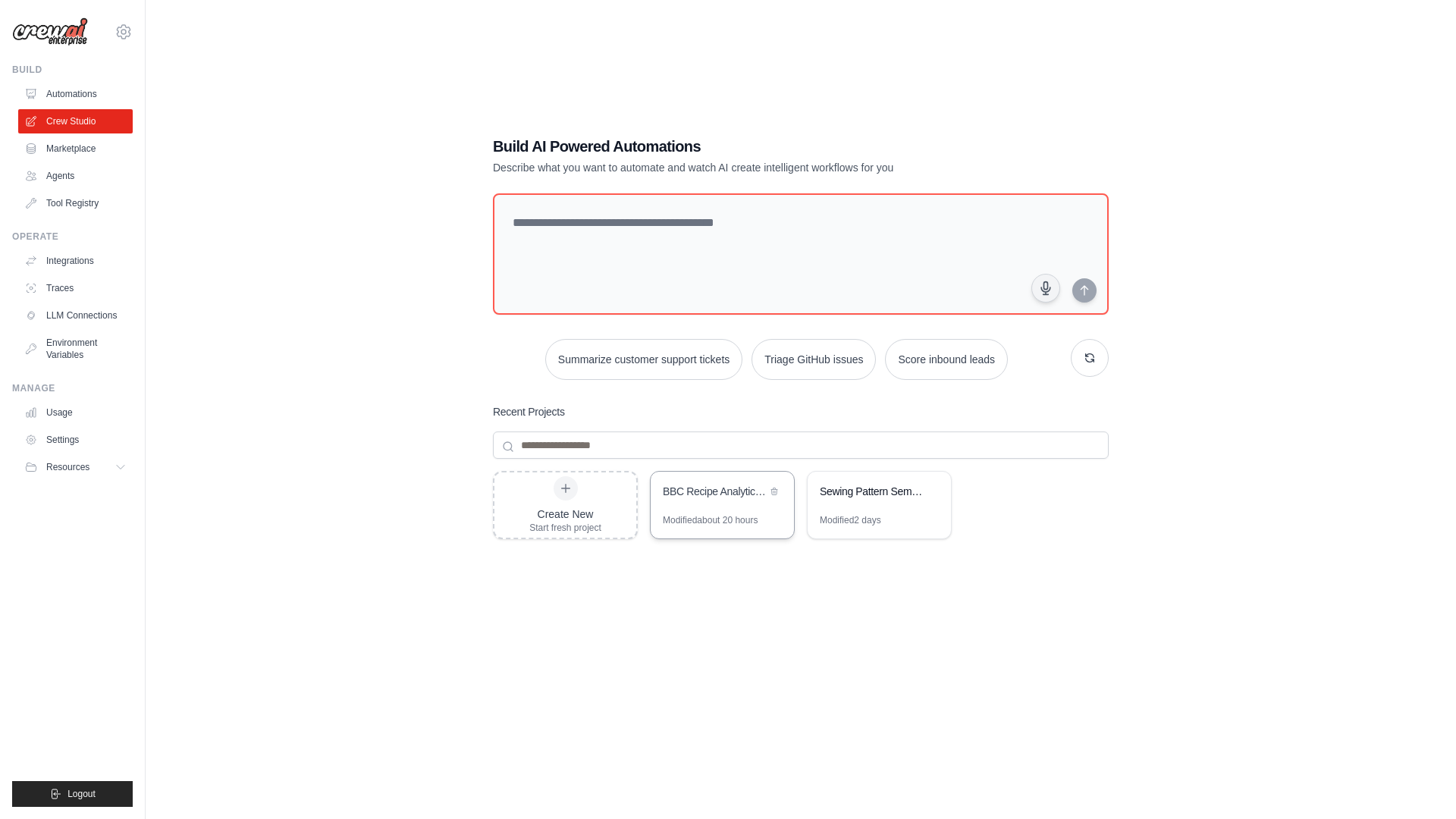
click at [711, 493] on div "BBC Recipe Analytics & Visualization Engine" at bounding box center [715, 491] width 104 height 15
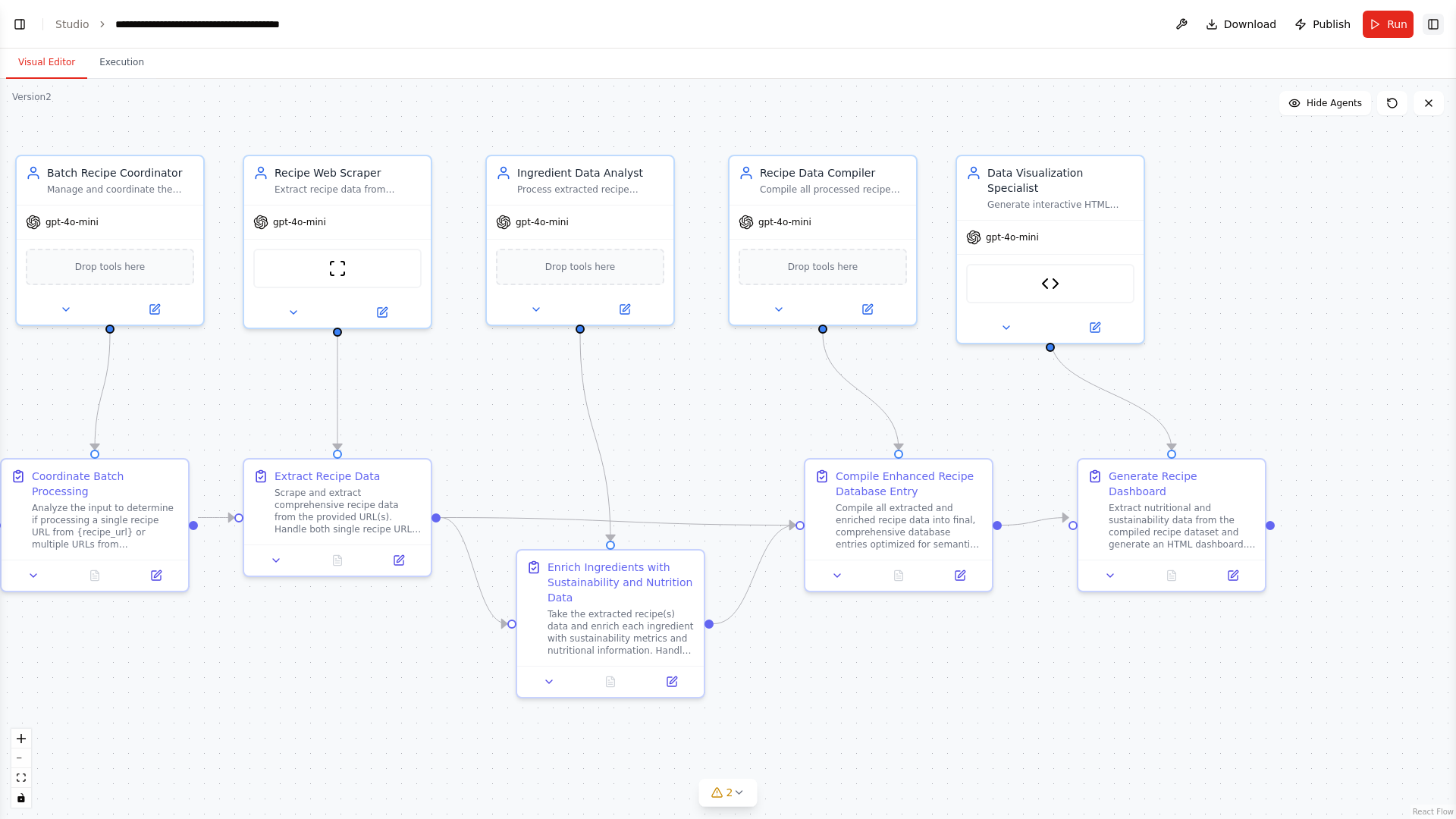
click at [1431, 25] on button "Toggle Right Sidebar" at bounding box center [1433, 24] width 22 height 22
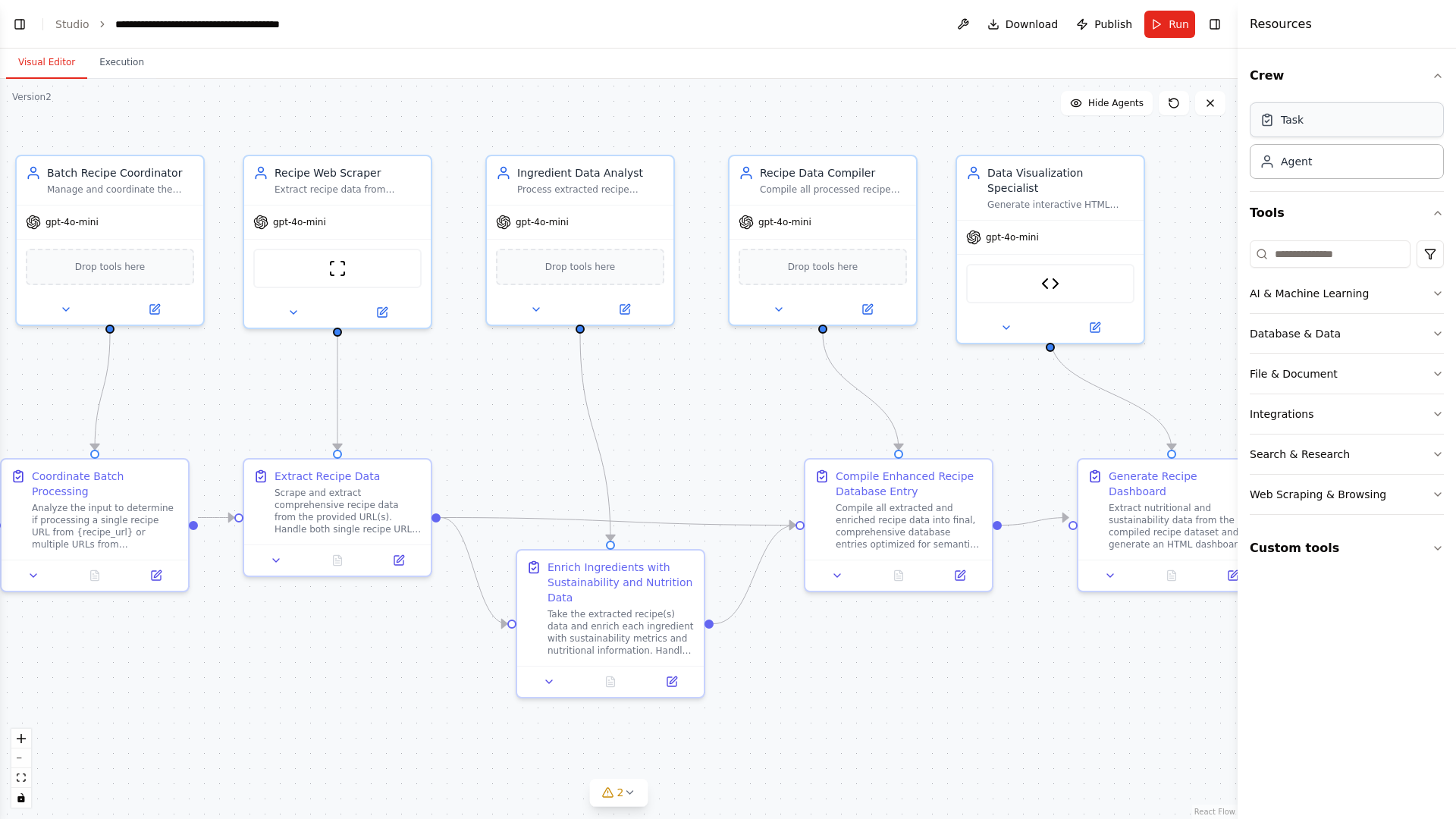
scroll to position [17176, 0]
click at [1282, 417] on div "Integrations" at bounding box center [1282, 413] width 64 height 15
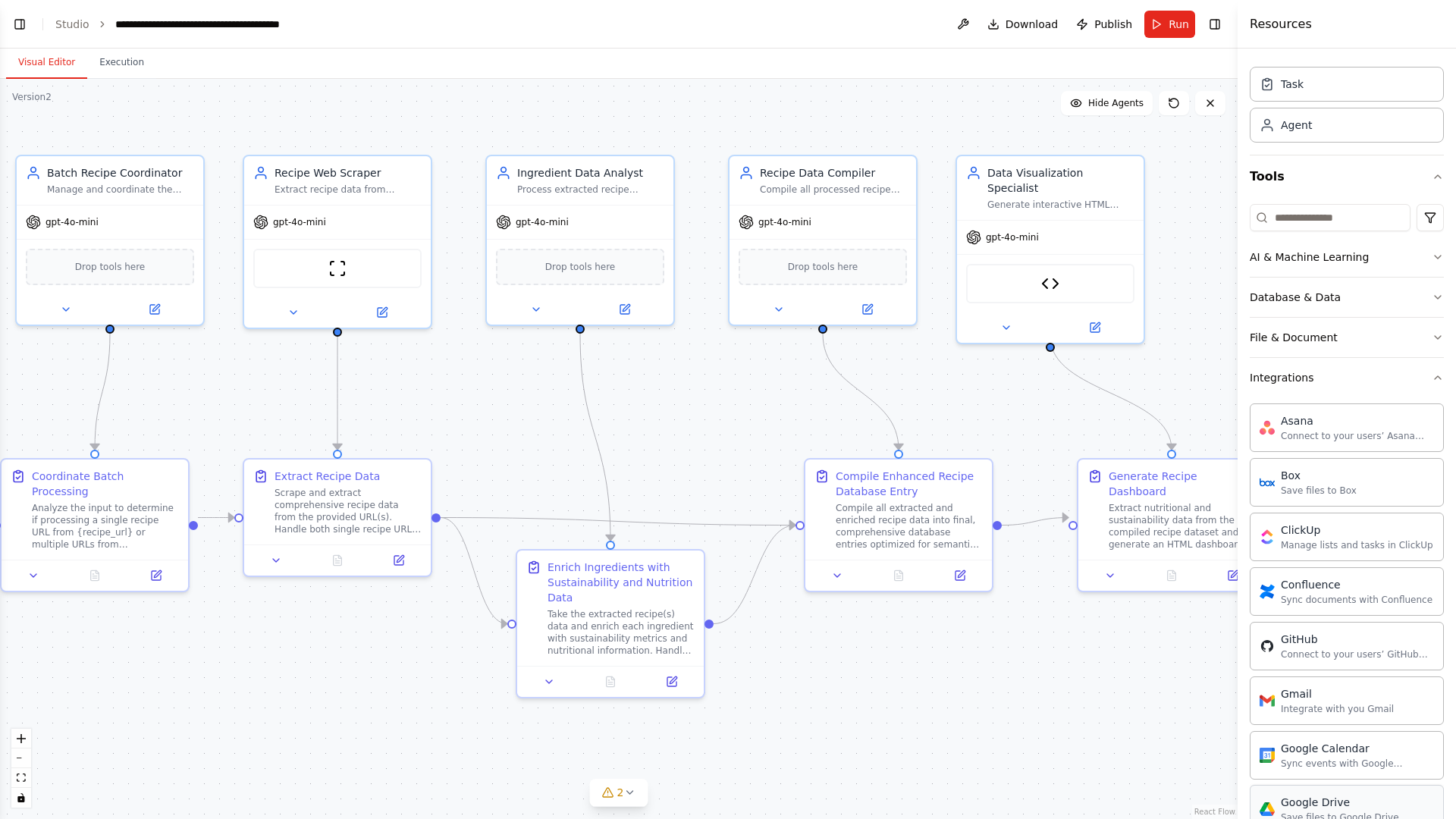
scroll to position [6, 0]
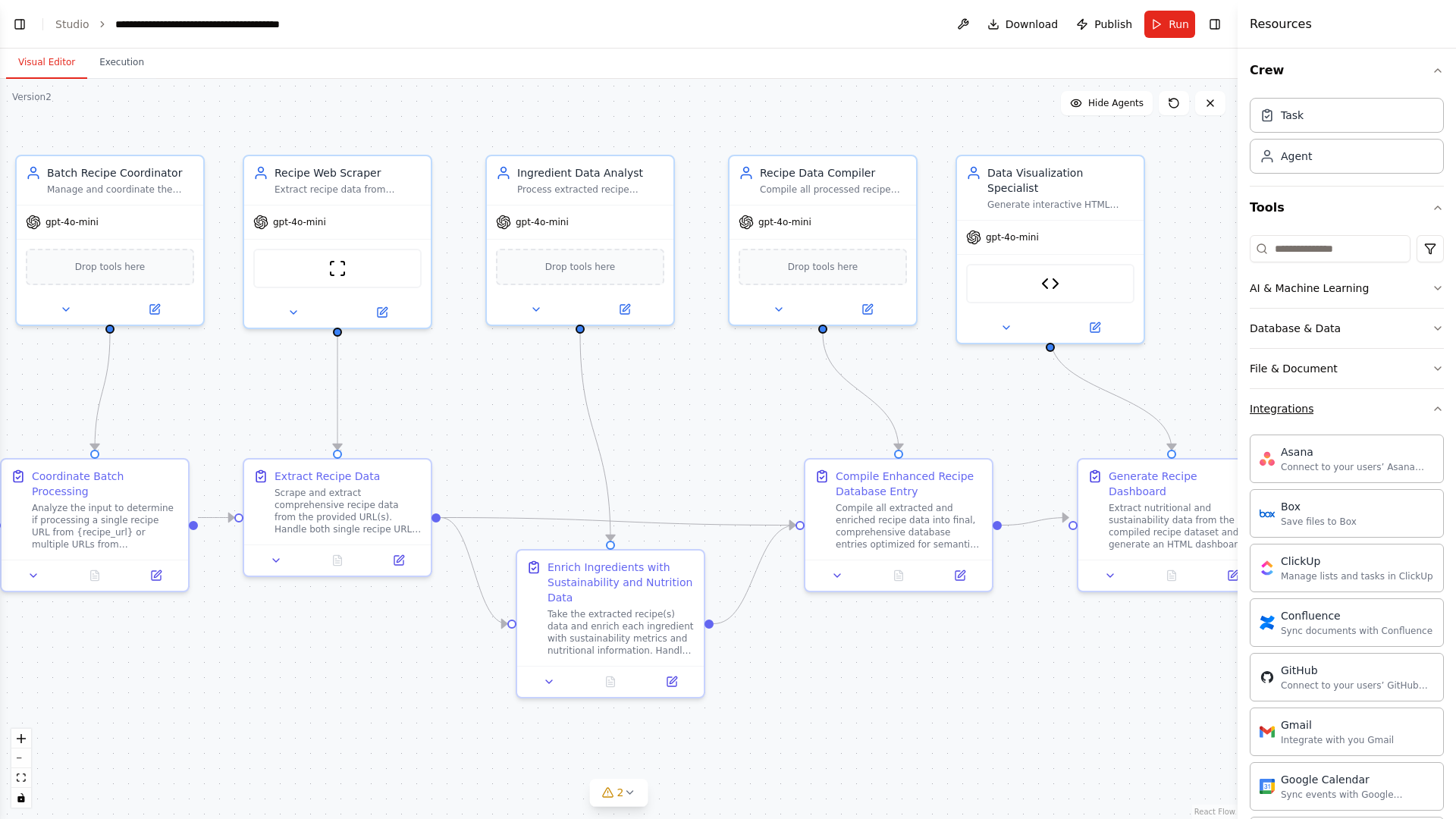
click at [1434, 409] on icon "button" at bounding box center [1437, 409] width 12 height 12
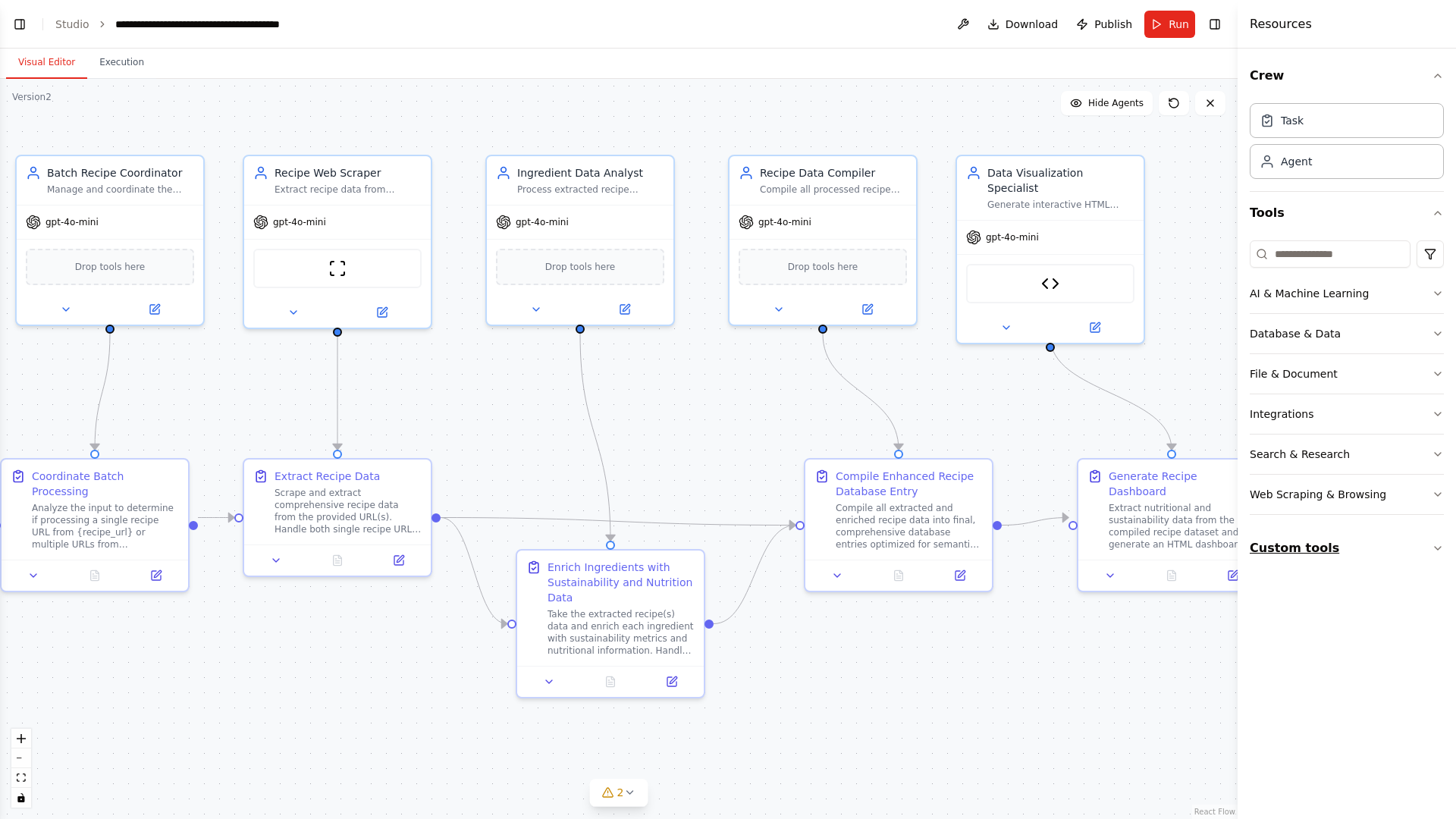
click at [1434, 544] on icon "button" at bounding box center [1437, 548] width 12 height 12
click at [67, 24] on link "Studio" at bounding box center [72, 24] width 34 height 12
